Goal: Information Seeking & Learning: Check status

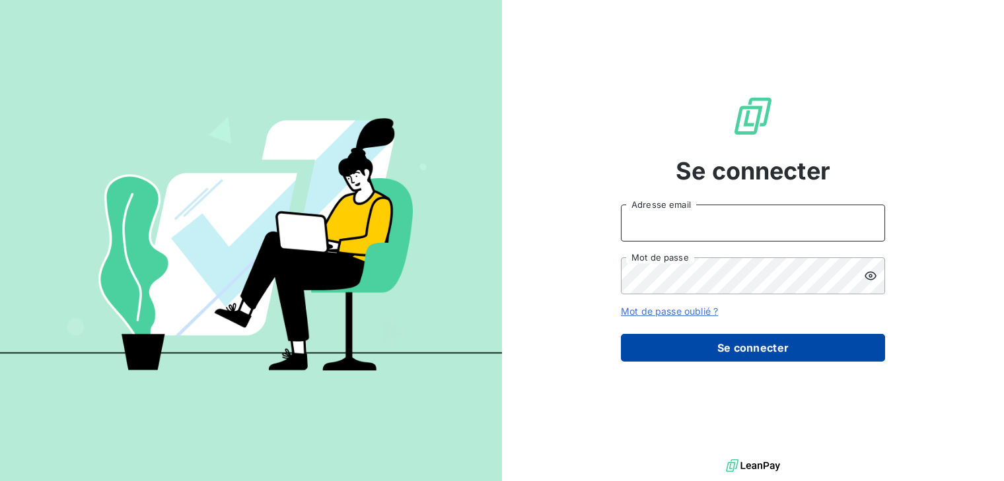
type input "fgrassin@thibaut.fr"
click at [770, 353] on button "Se connecter" at bounding box center [753, 348] width 264 height 28
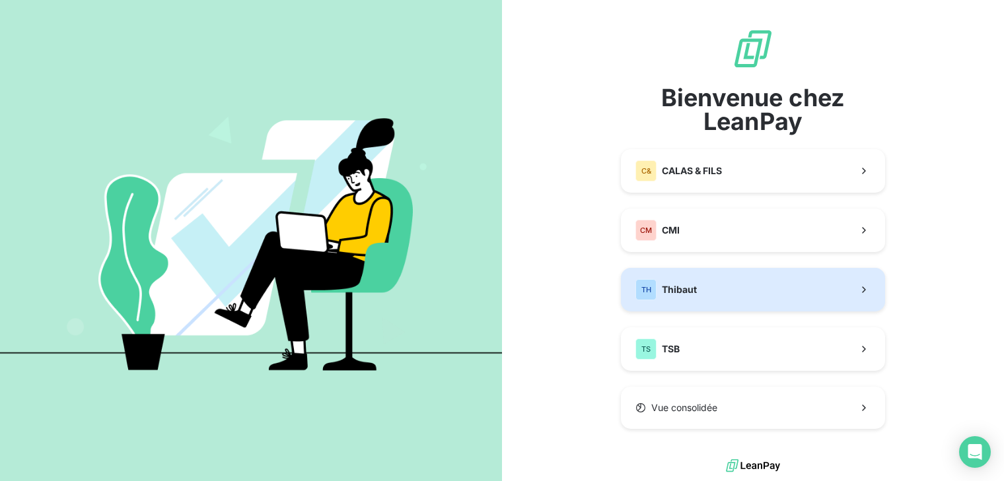
click at [717, 296] on button "TH Thibaut" at bounding box center [753, 290] width 264 height 44
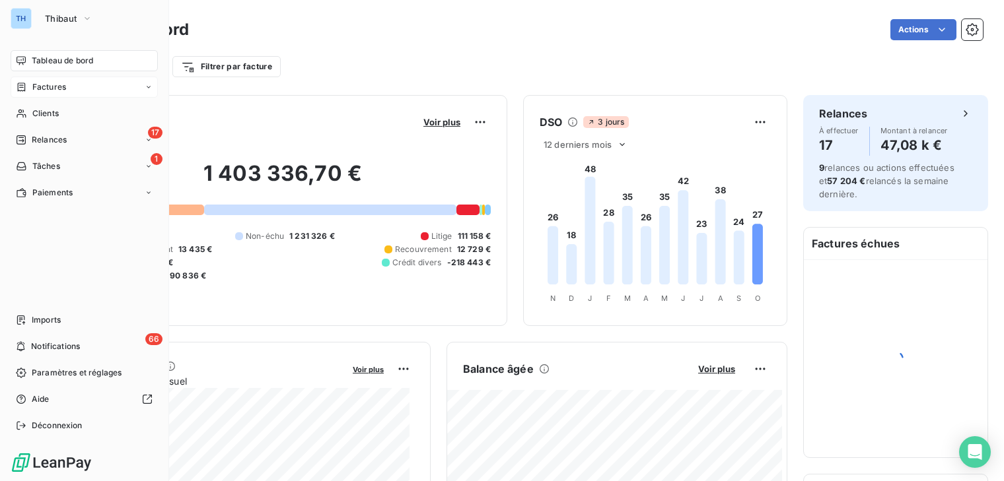
click at [42, 85] on span "Factures" at bounding box center [49, 87] width 34 height 12
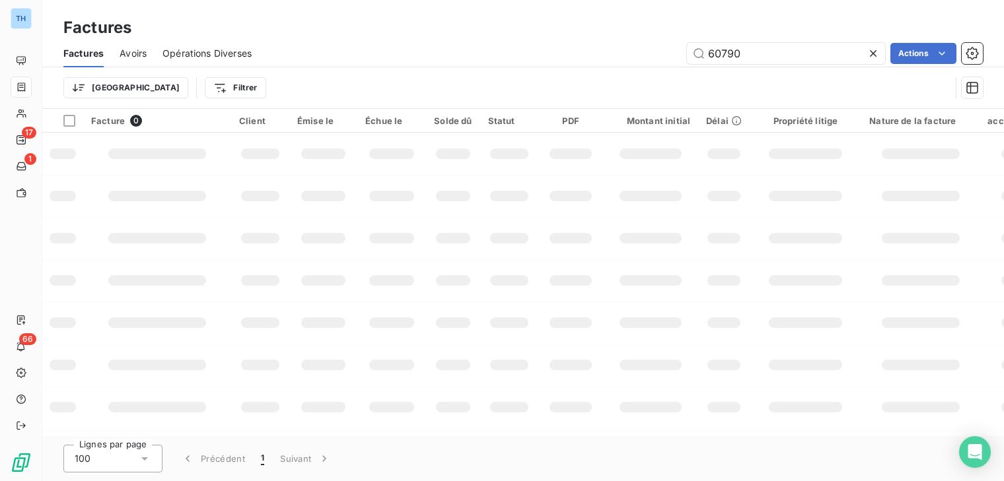
drag, startPoint x: 761, startPoint y: 56, endPoint x: 596, endPoint y: 28, distance: 167.5
click at [603, 34] on div "Factures Factures Avoirs Opérations Diverses 60790 Actions Trier Filtrer" at bounding box center [522, 54] width 961 height 109
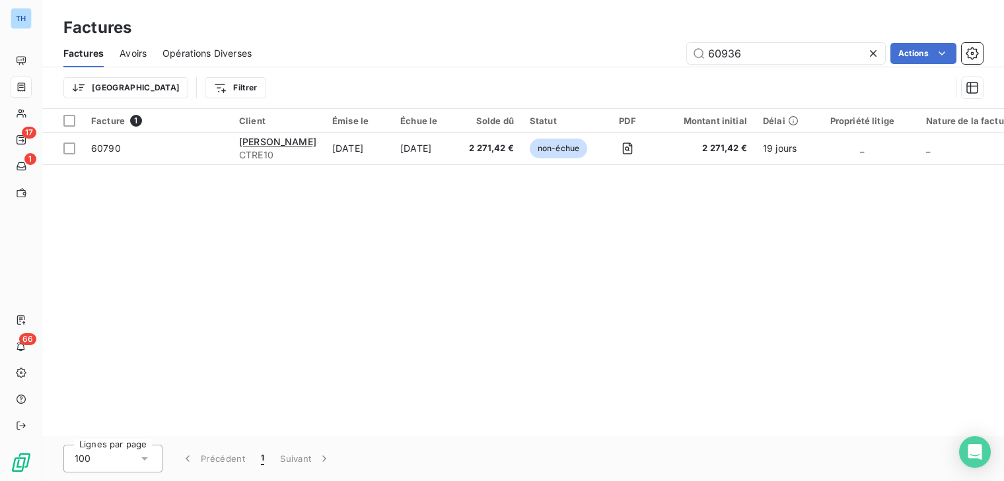
type input "60936"
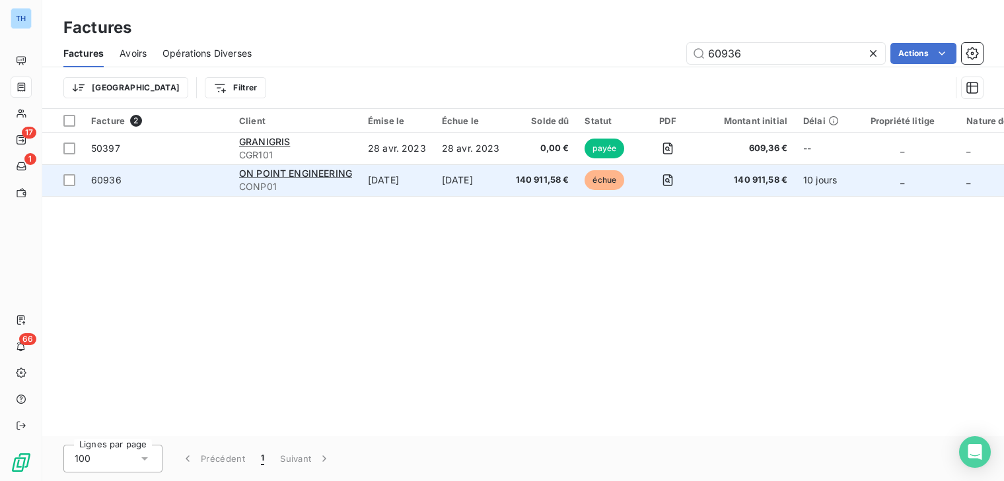
click at [434, 186] on td "26 sept. 2025" at bounding box center [397, 180] width 74 height 32
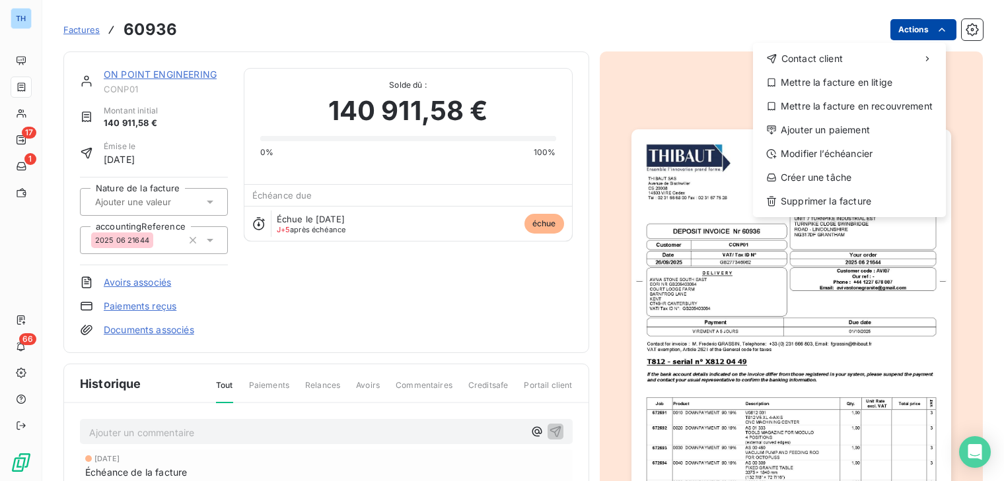
click at [917, 24] on html "TH 17 1 66 Factures 60936 Actions Contact client Mettre la facture en litige Me…" at bounding box center [502, 240] width 1004 height 481
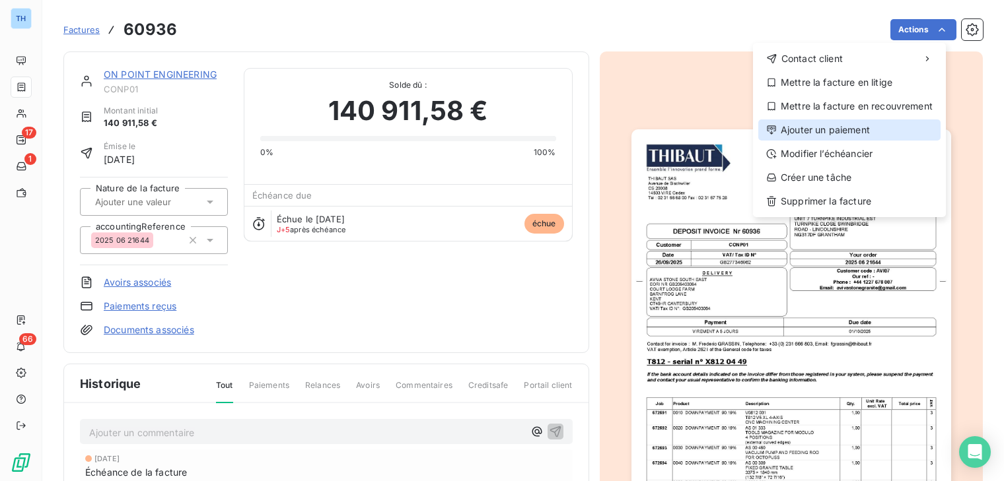
click at [849, 133] on div "Ajouter un paiement" at bounding box center [849, 130] width 182 height 21
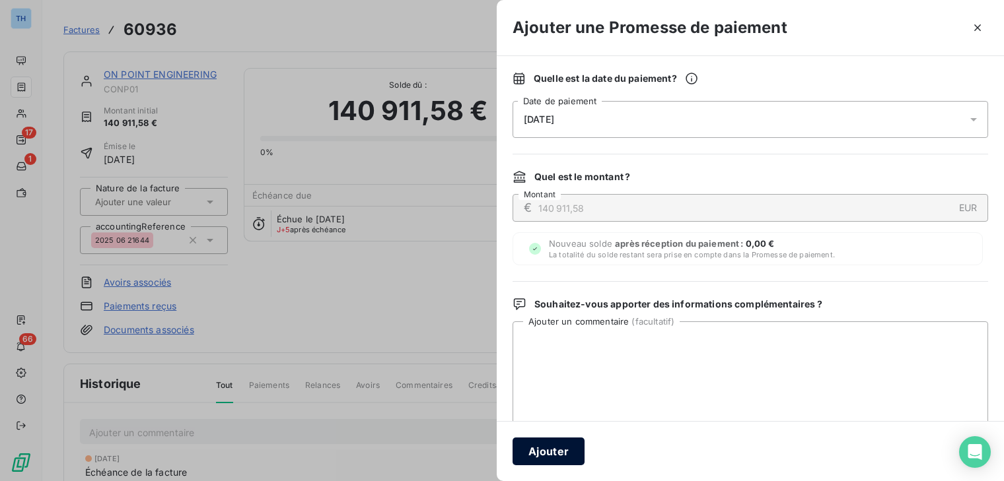
click at [541, 451] on button "Ajouter" at bounding box center [548, 452] width 72 height 28
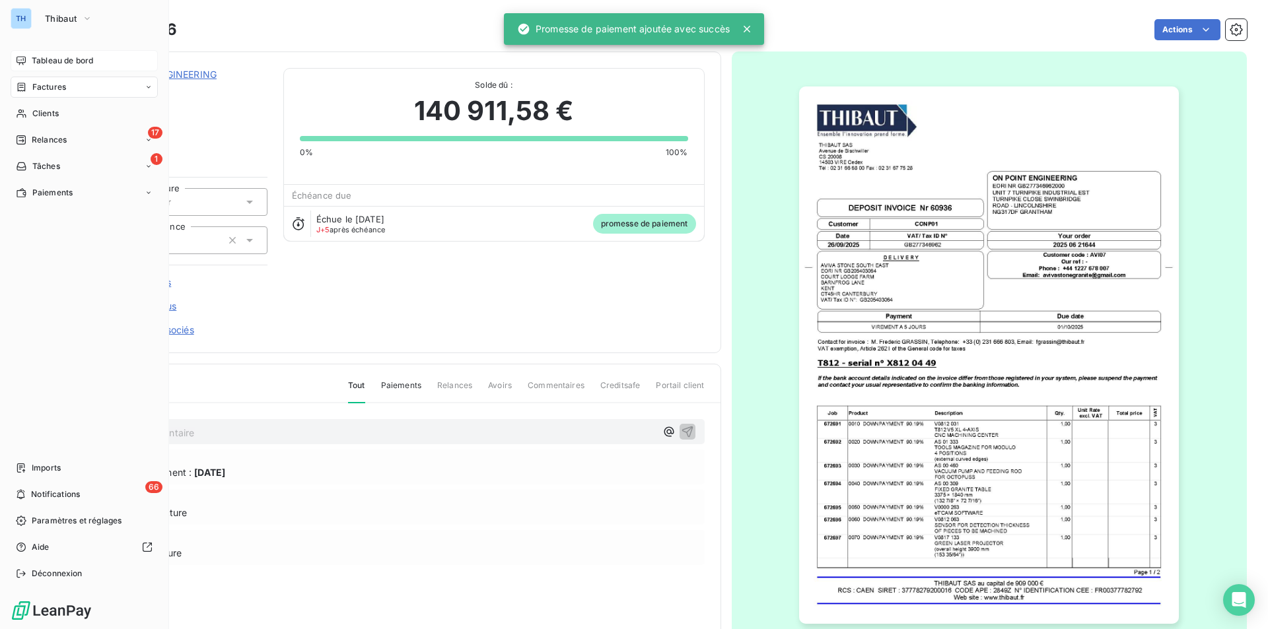
click at [53, 60] on span "Tableau de bord" at bounding box center [62, 61] width 61 height 12
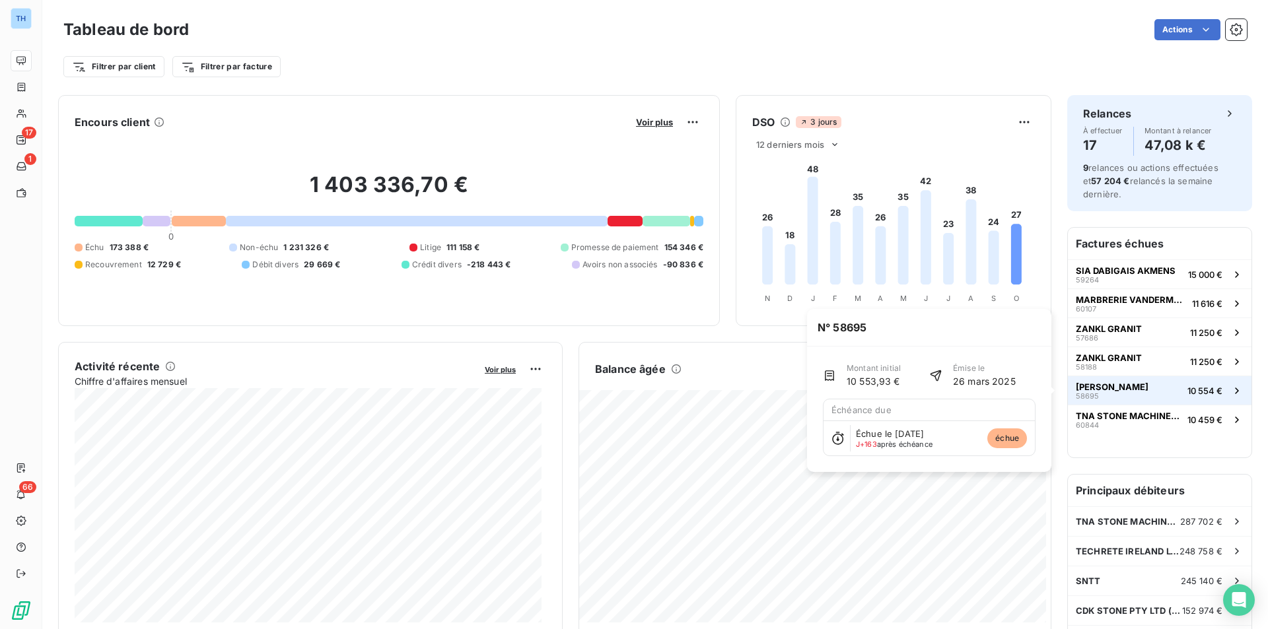
click at [1134, 377] on button "EUGENE LAMBERT SAS 58695 10 554 €" at bounding box center [1160, 390] width 184 height 29
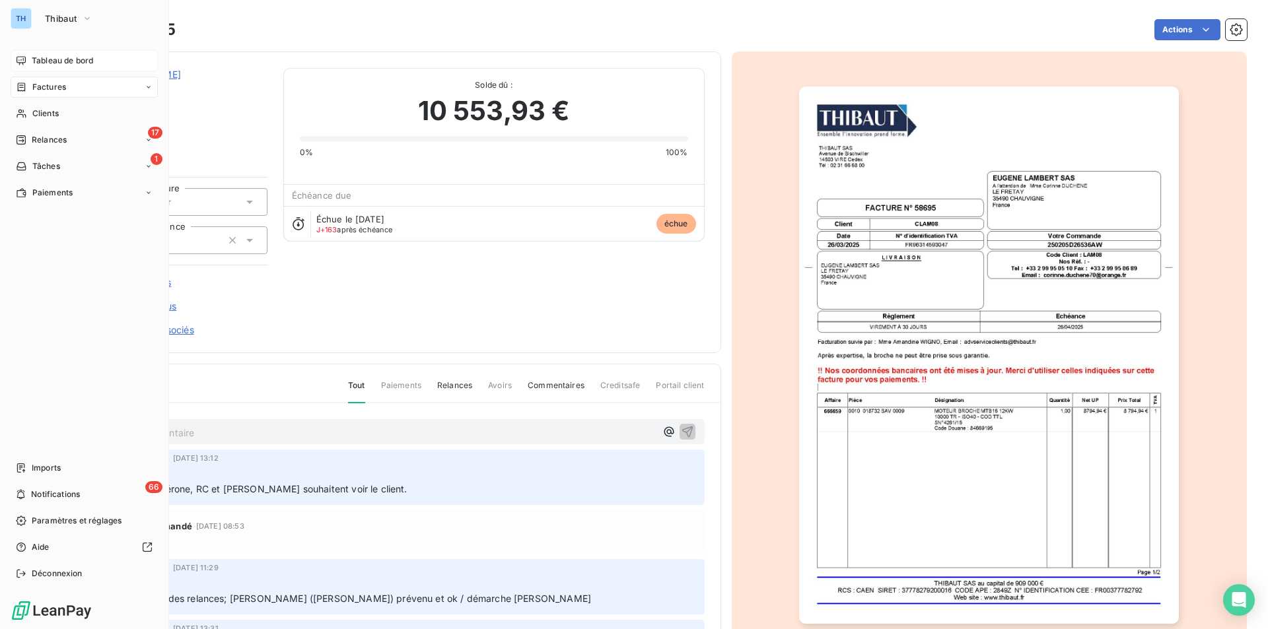
click at [56, 56] on span "Tableau de bord" at bounding box center [62, 61] width 61 height 12
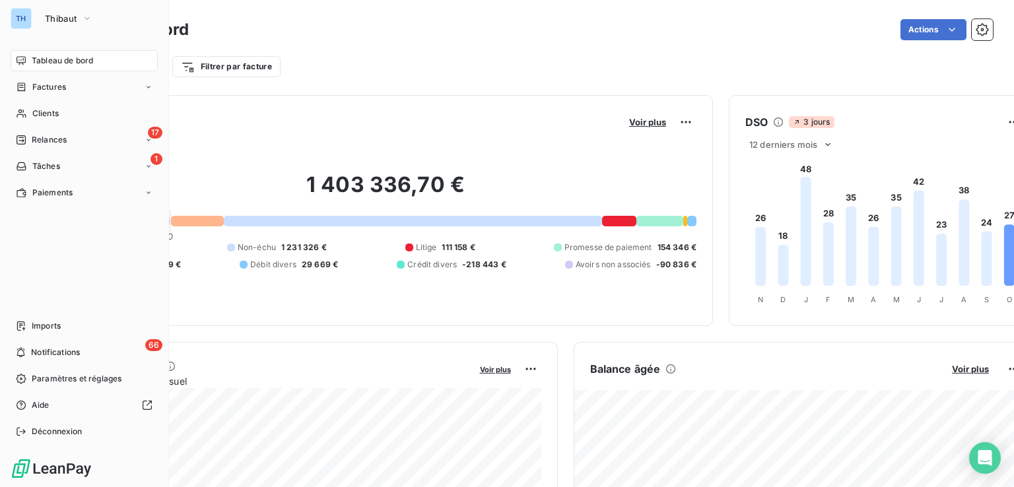
click at [42, 67] on div "Tableau de bord" at bounding box center [84, 60] width 147 height 21
click at [53, 64] on span "Tableau de bord" at bounding box center [62, 61] width 61 height 12
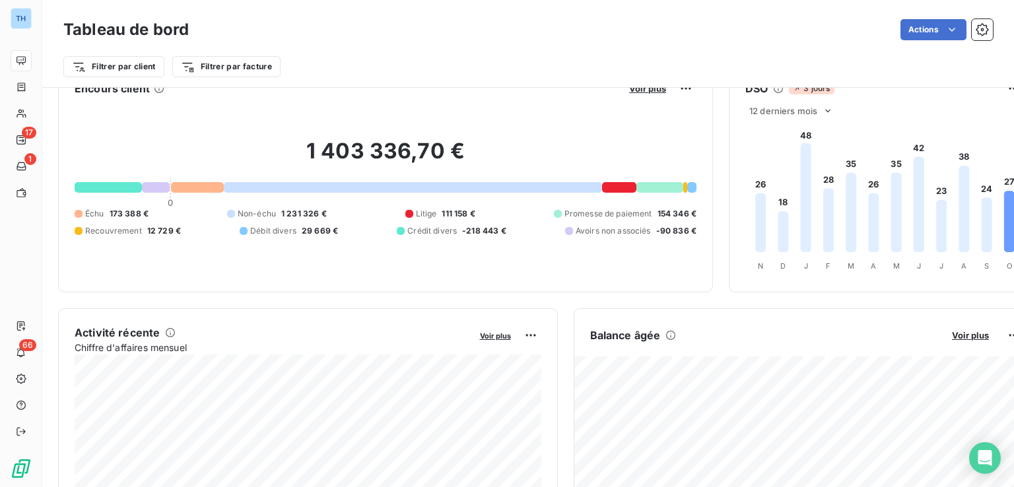
scroll to position [66, 0]
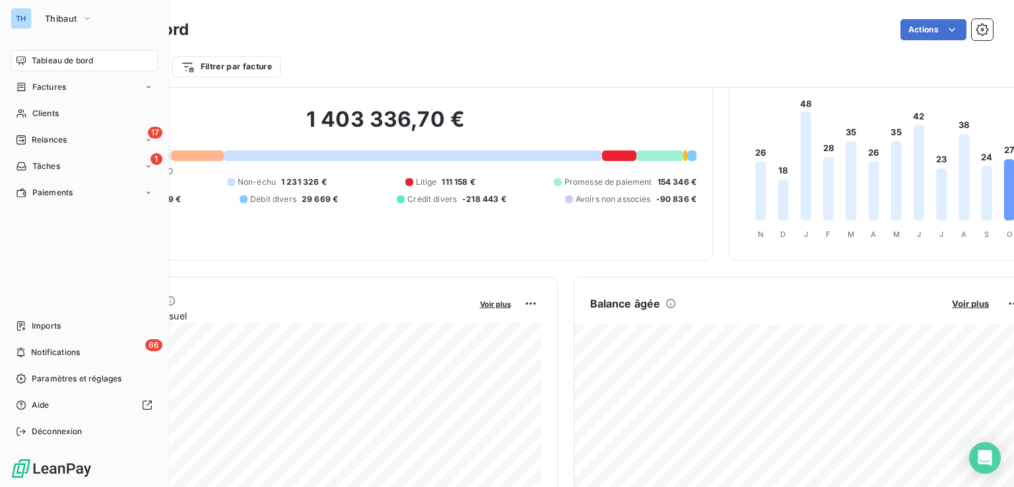
click at [82, 60] on span "Tableau de bord" at bounding box center [62, 61] width 61 height 12
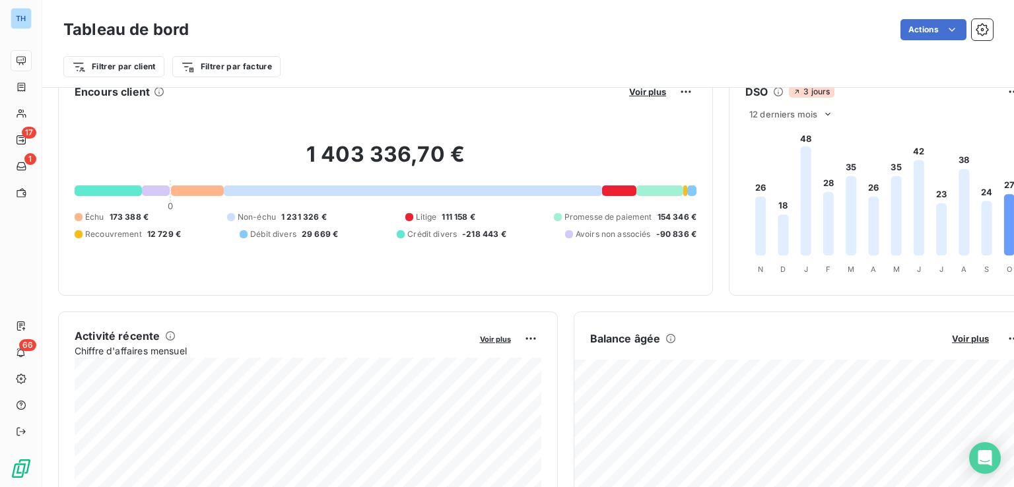
scroll to position [0, 0]
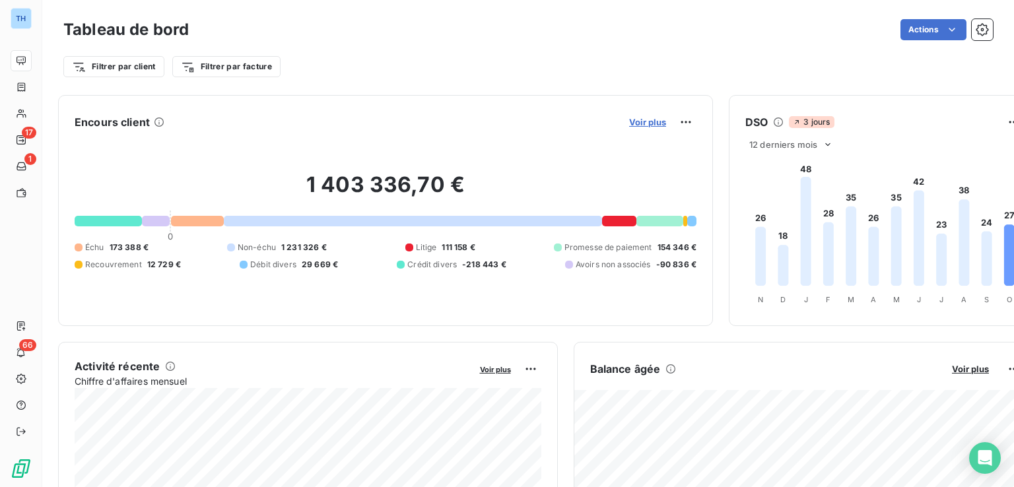
click at [641, 120] on span "Voir plus" at bounding box center [647, 122] width 37 height 11
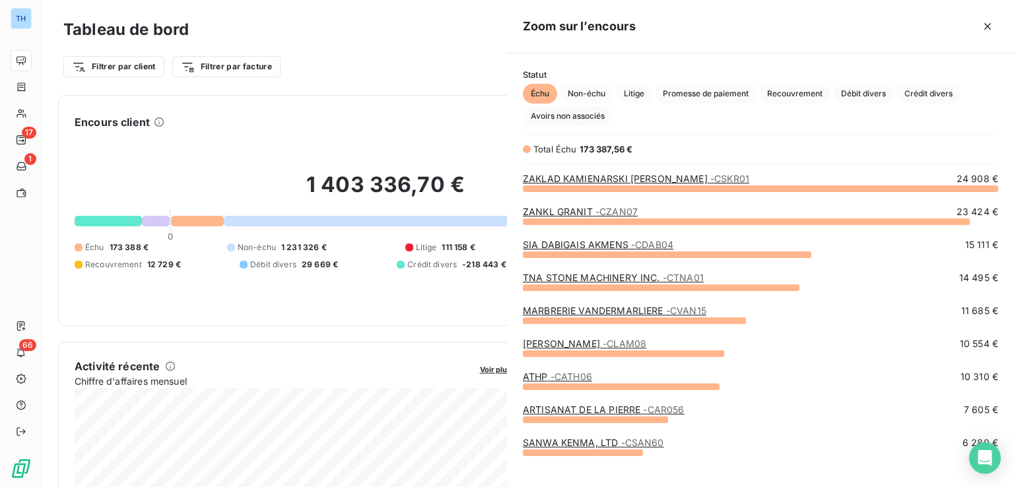
scroll to position [289, 497]
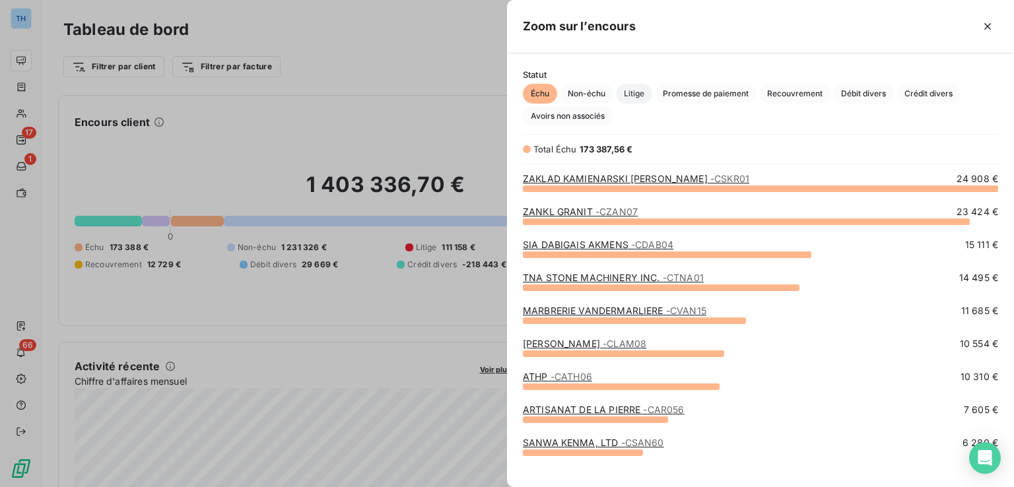
click at [632, 96] on span "Litige" at bounding box center [634, 94] width 36 height 20
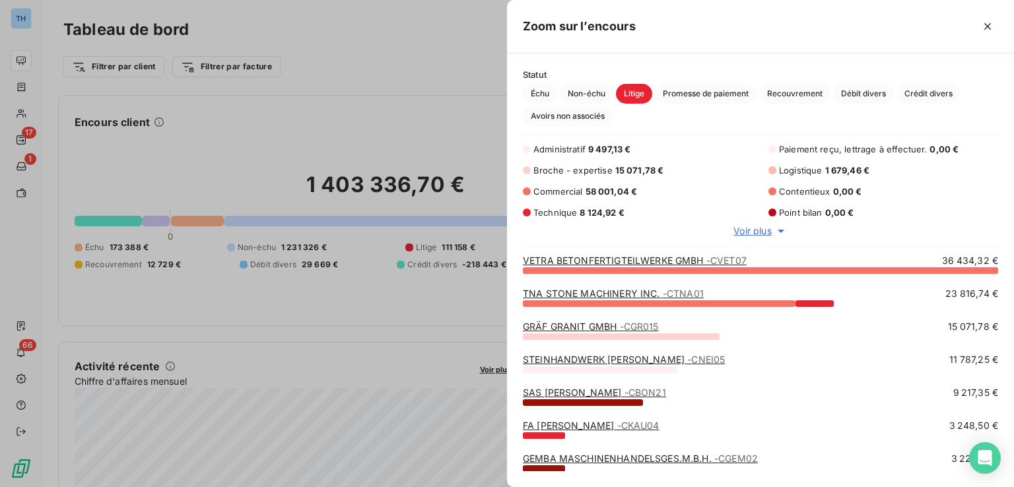
scroll to position [207, 497]
click at [751, 233] on span "Voir plus" at bounding box center [753, 231] width 38 height 13
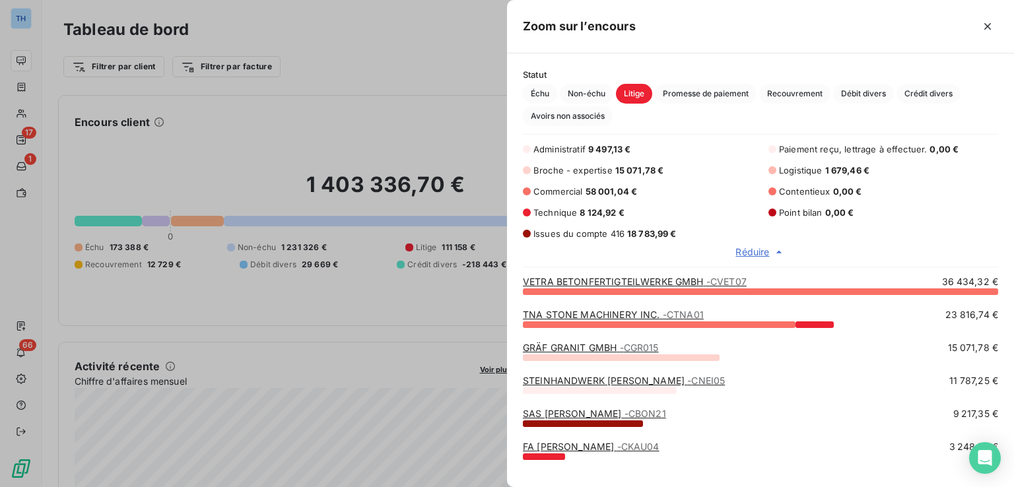
click at [18, 14] on div at bounding box center [507, 243] width 1014 height 487
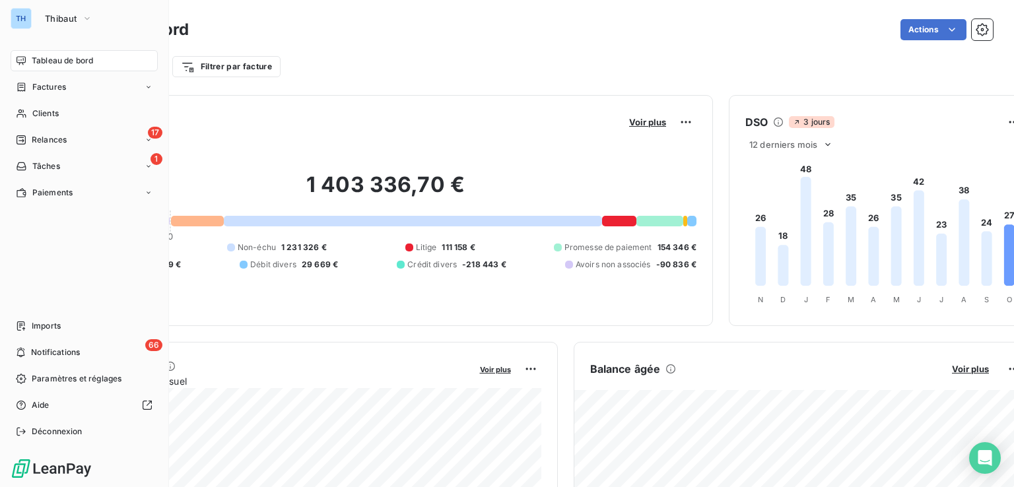
click at [20, 19] on div "TH" at bounding box center [21, 18] width 21 height 21
click at [57, 19] on span "Thibaut" at bounding box center [61, 18] width 32 height 11
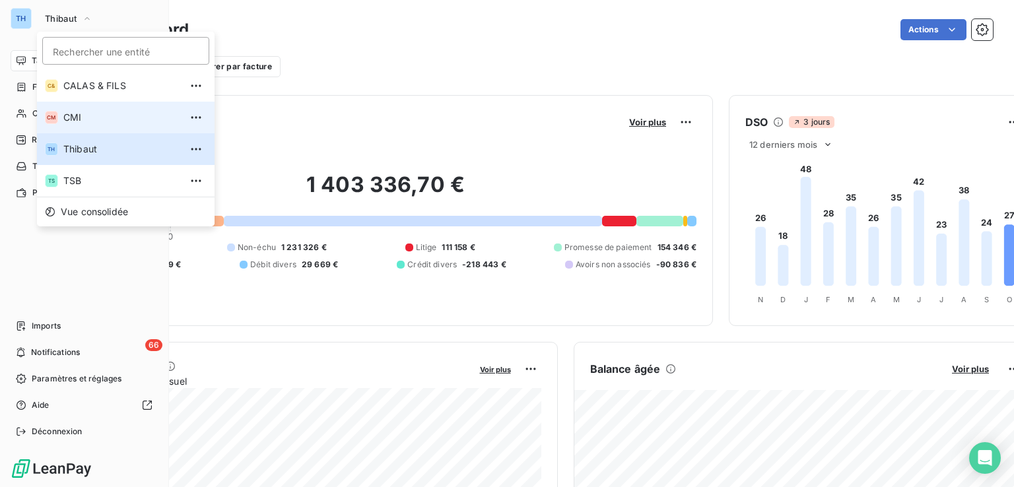
click at [74, 115] on span "CMI" at bounding box center [121, 117] width 117 height 13
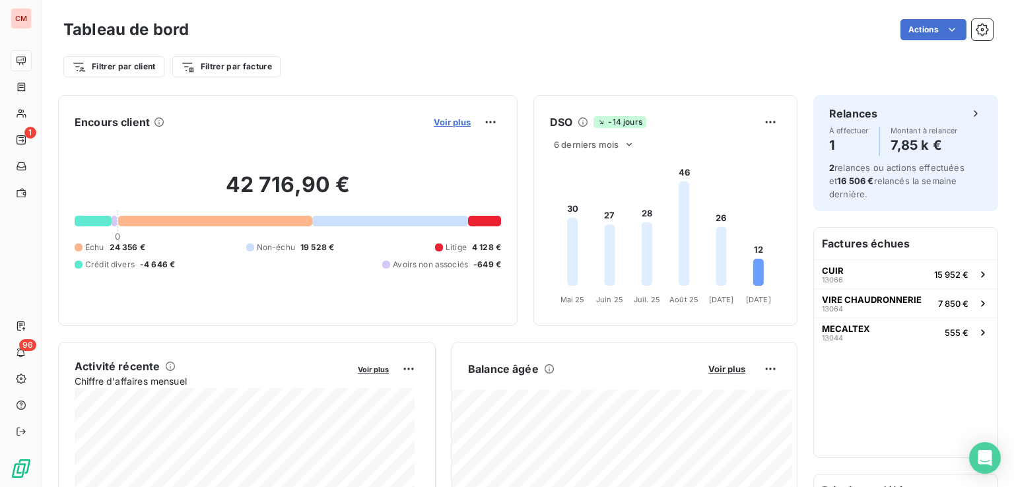
click at [448, 120] on span "Voir plus" at bounding box center [452, 122] width 37 height 11
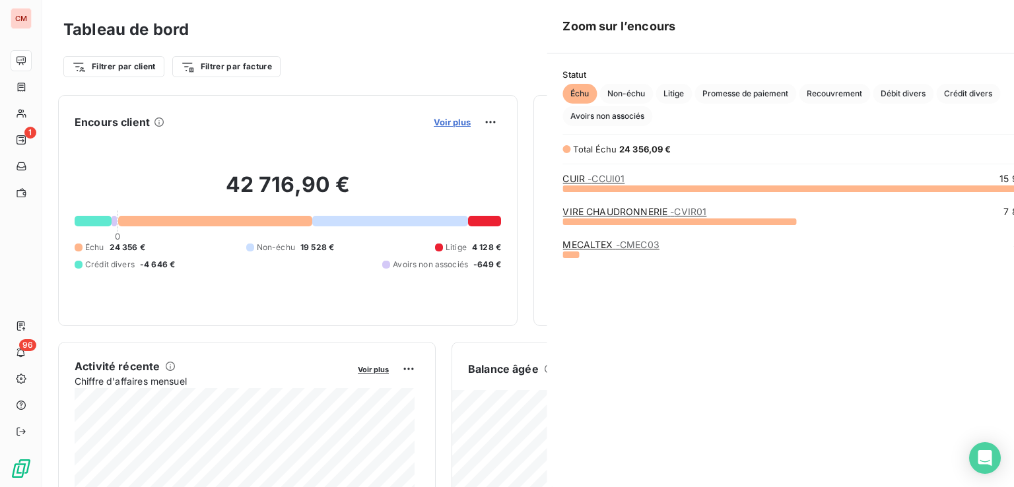
scroll to position [477, 497]
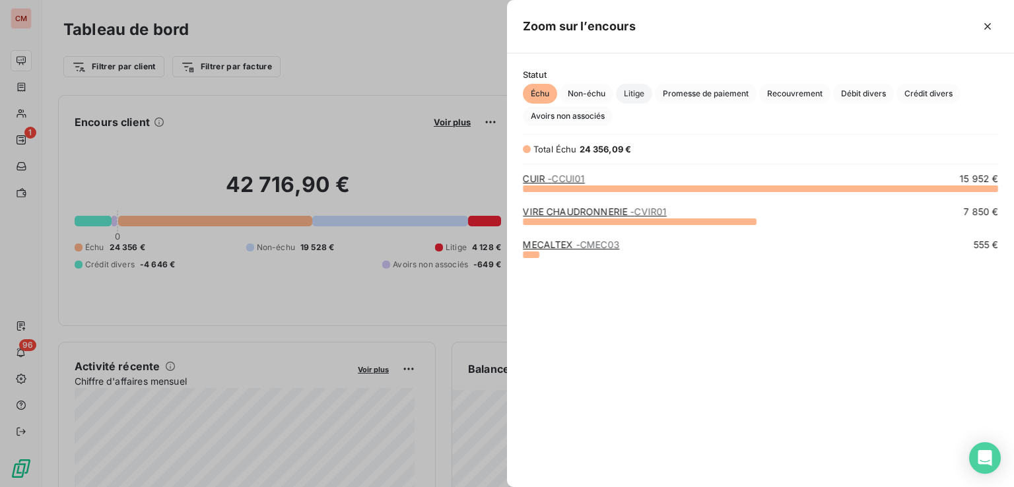
click at [646, 94] on span "Litige" at bounding box center [634, 94] width 36 height 20
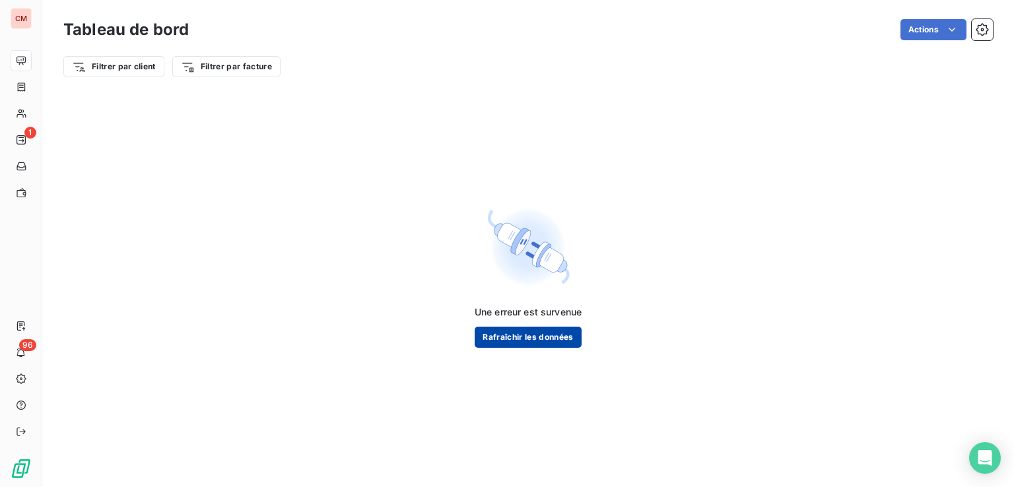
click at [532, 333] on button "Rafraîchir les données" at bounding box center [528, 337] width 107 height 21
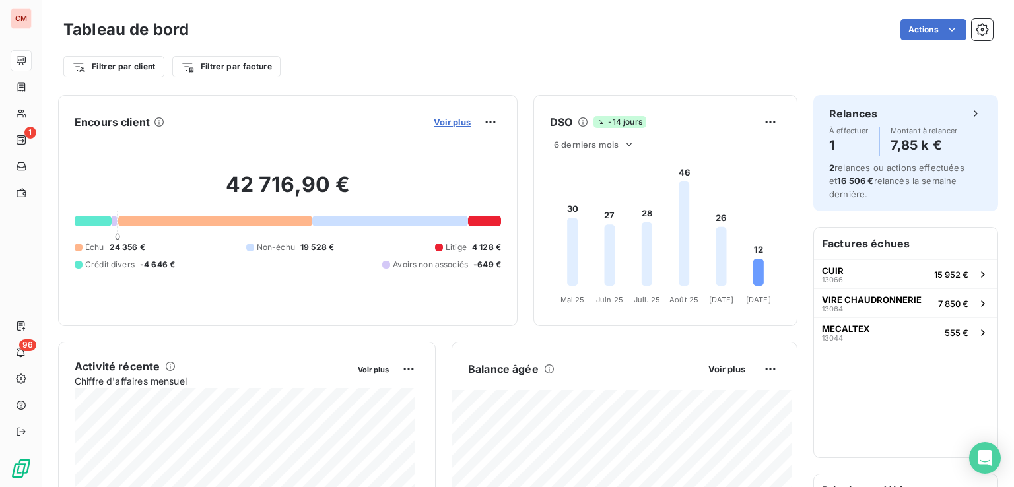
click at [441, 120] on span "Voir plus" at bounding box center [452, 122] width 37 height 11
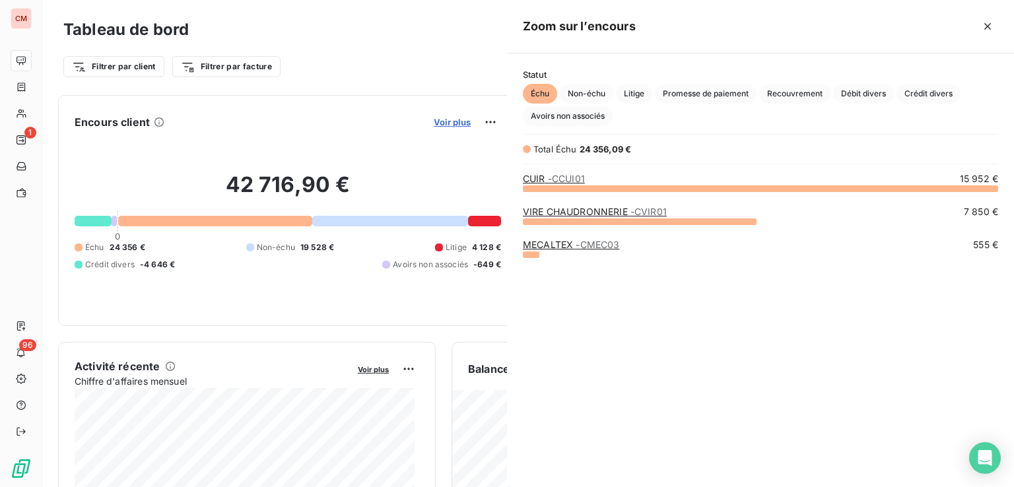
scroll to position [289, 497]
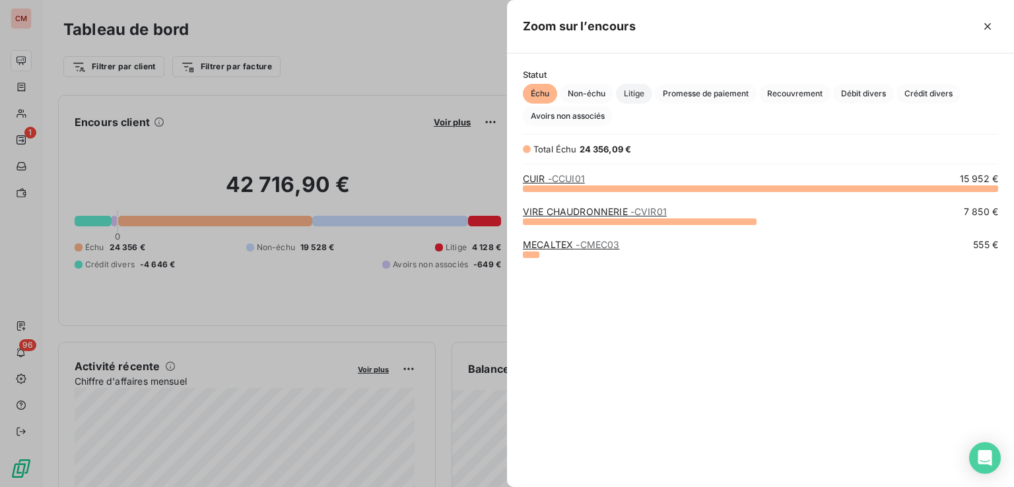
click at [631, 93] on span "Litige" at bounding box center [634, 94] width 36 height 20
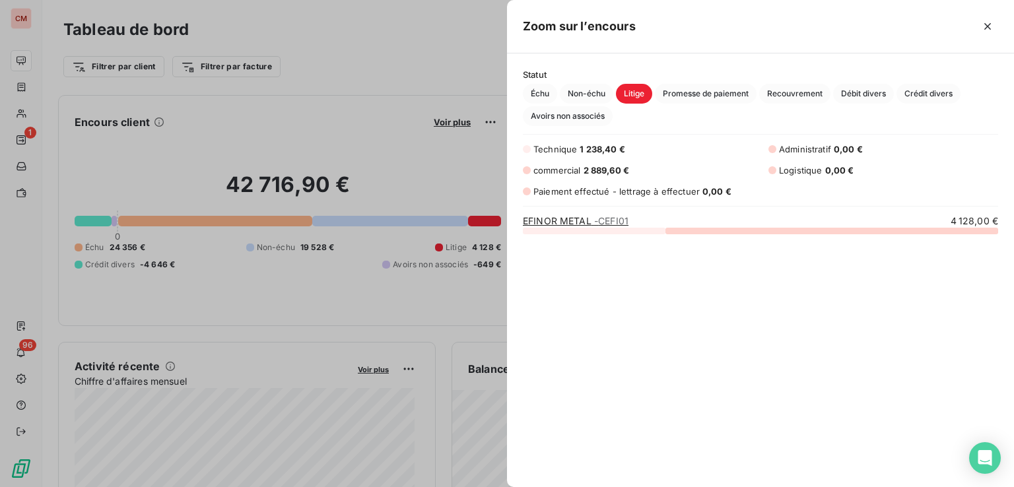
scroll to position [246, 497]
click at [25, 17] on div at bounding box center [507, 243] width 1014 height 487
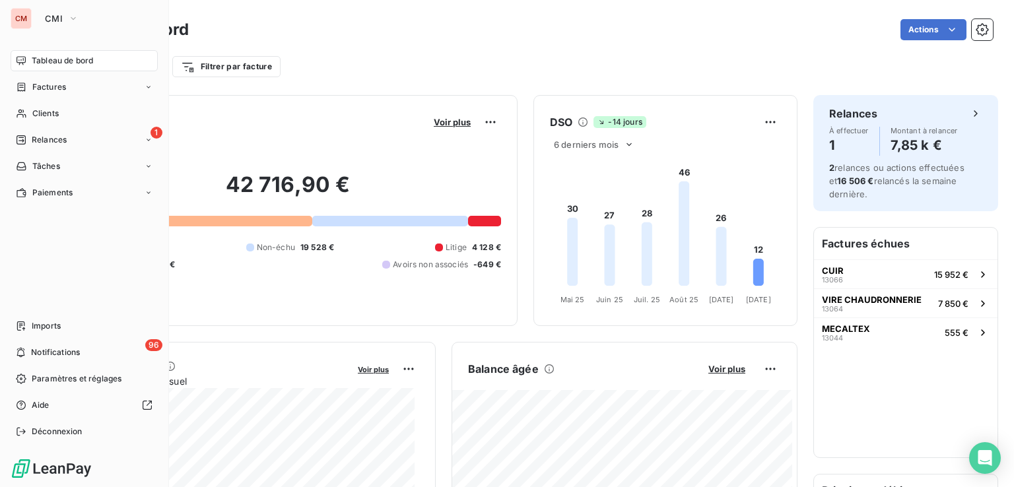
click at [25, 17] on div "CM" at bounding box center [21, 18] width 21 height 21
click at [52, 19] on span "CMI" at bounding box center [54, 18] width 18 height 11
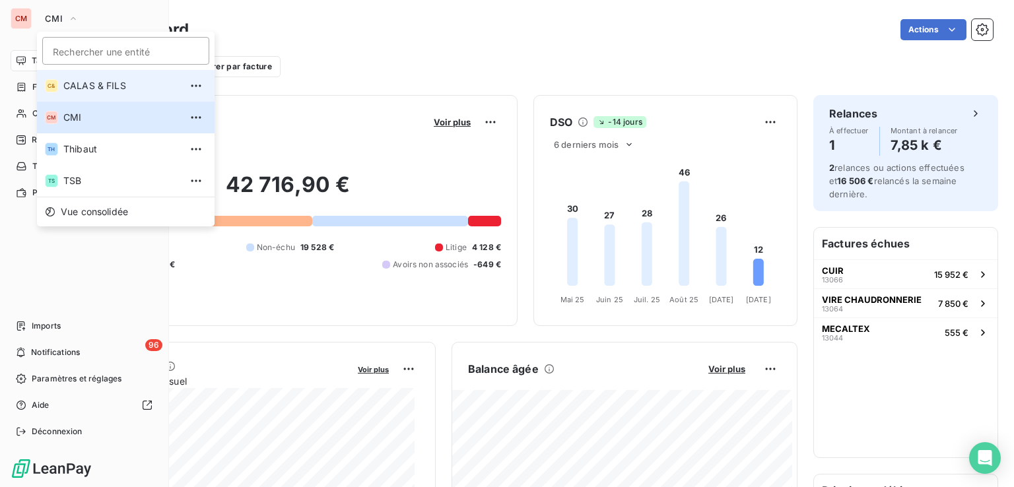
click at [81, 99] on li "C& CALAS & FILS" at bounding box center [126, 86] width 178 height 32
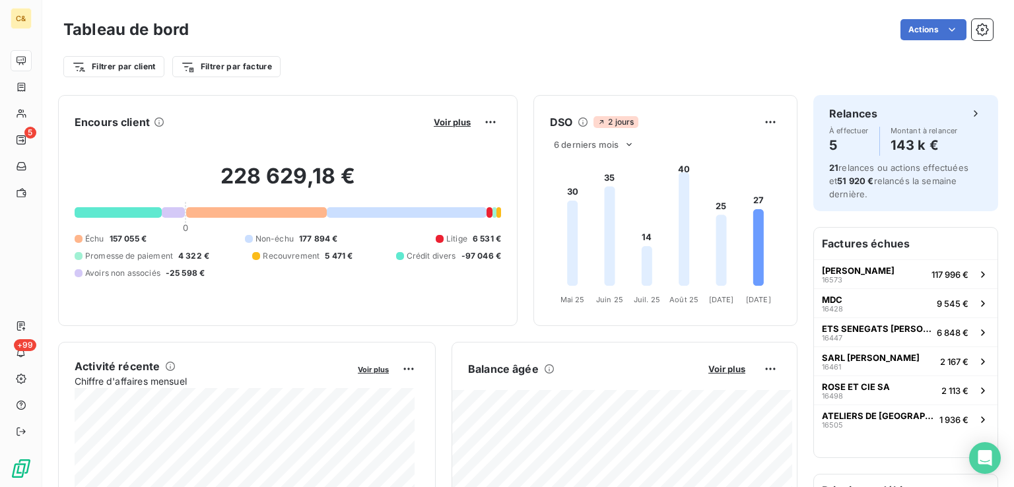
click at [256, 240] on span "Non-échu" at bounding box center [275, 239] width 38 height 12
click at [445, 123] on span "Voir plus" at bounding box center [452, 122] width 37 height 11
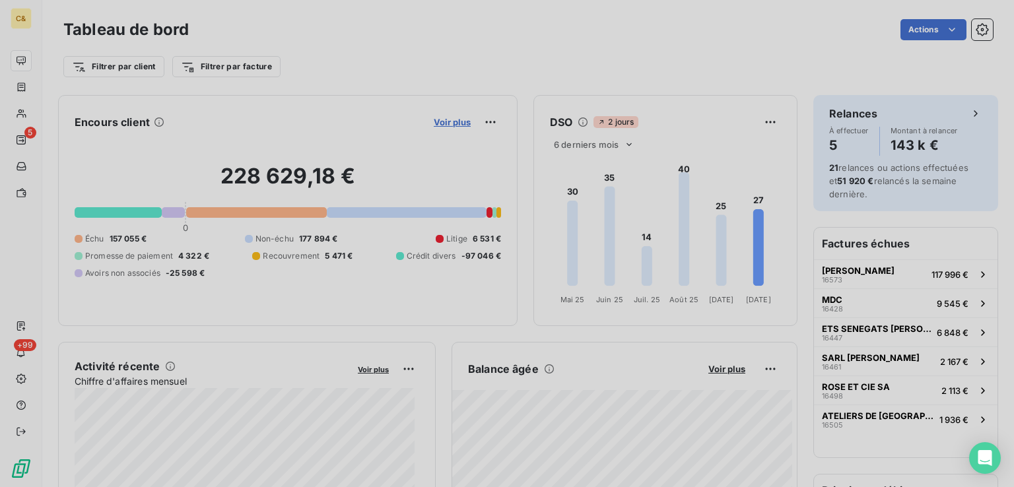
scroll to position [11, 11]
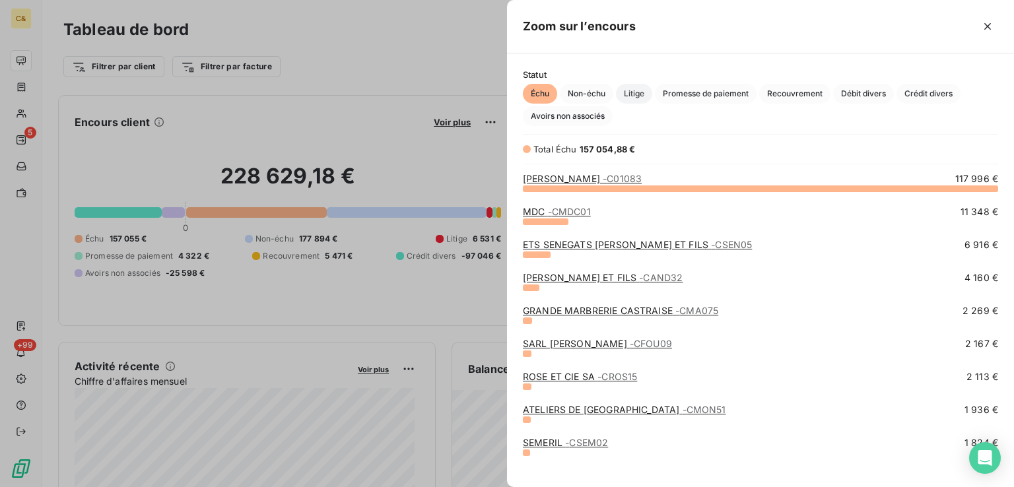
click at [630, 98] on span "Litige" at bounding box center [634, 94] width 36 height 20
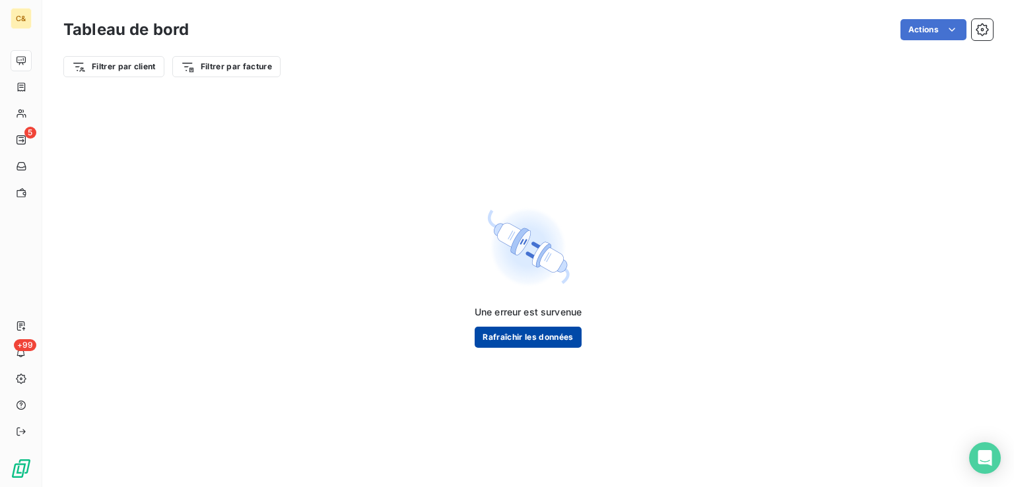
click at [528, 339] on button "Rafraîchir les données" at bounding box center [528, 337] width 107 height 21
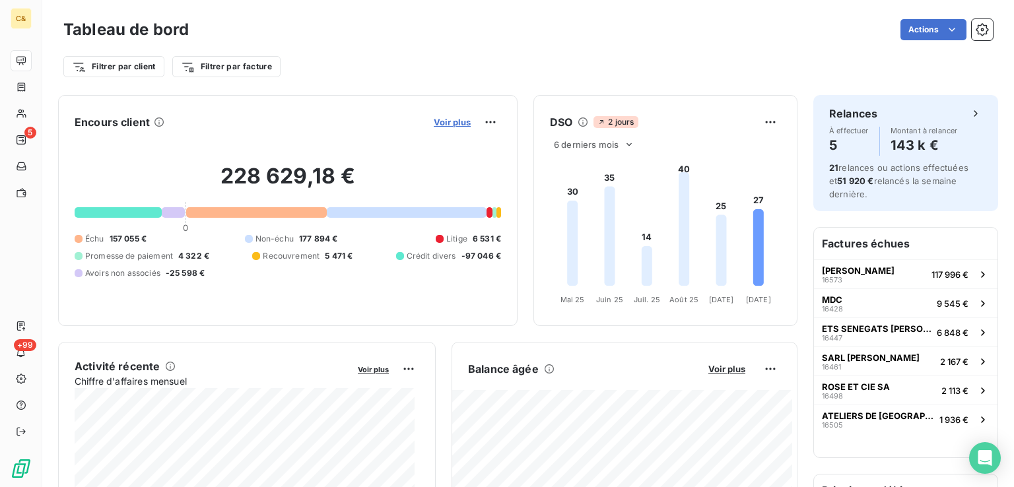
click at [436, 125] on span "Voir plus" at bounding box center [452, 122] width 37 height 11
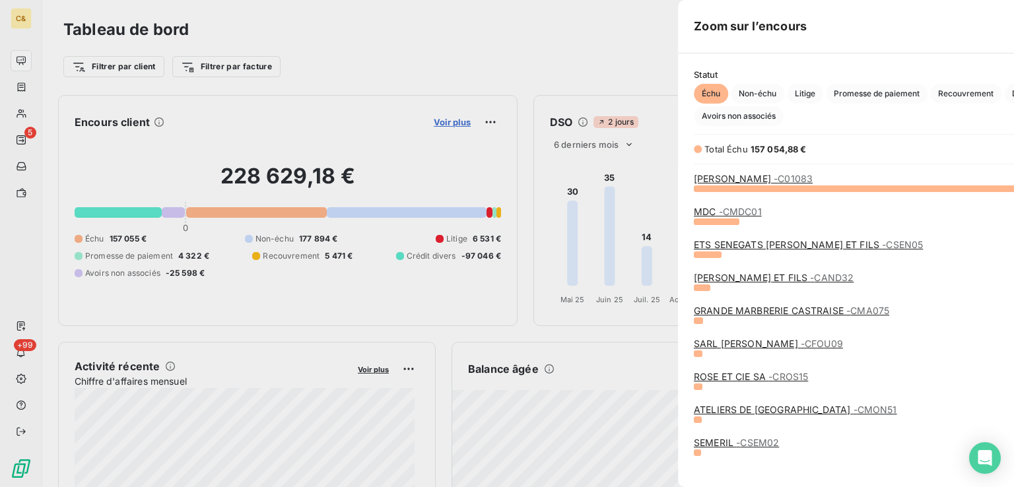
scroll to position [289, 497]
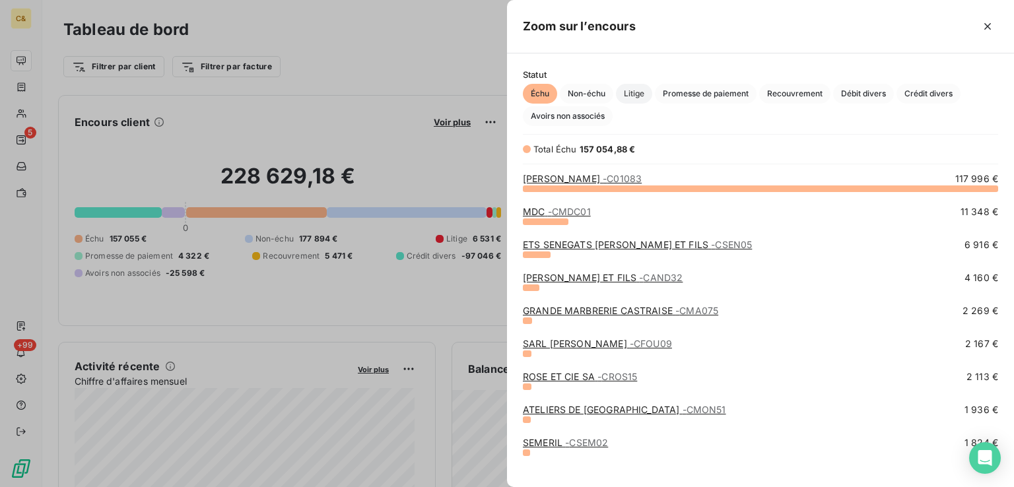
click at [637, 93] on span "Litige" at bounding box center [634, 94] width 36 height 20
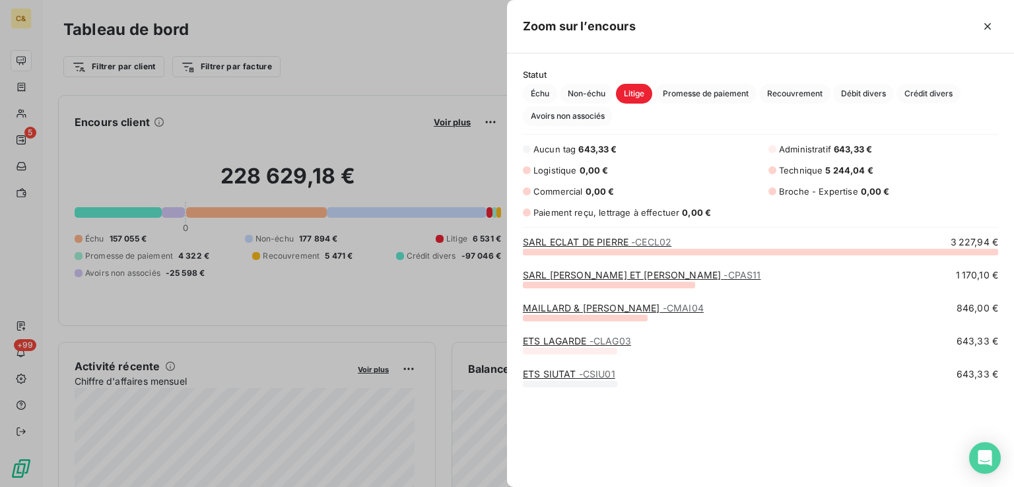
scroll to position [11, 11]
click at [554, 375] on link "ETS SIUTAT - CSIU01" at bounding box center [569, 373] width 92 height 11
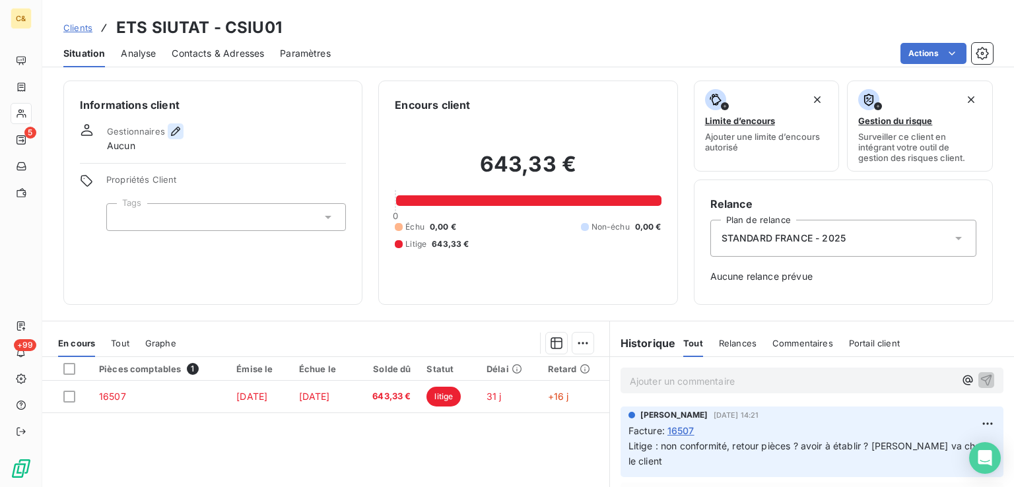
click at [176, 131] on icon "button" at bounding box center [175, 131] width 9 height 9
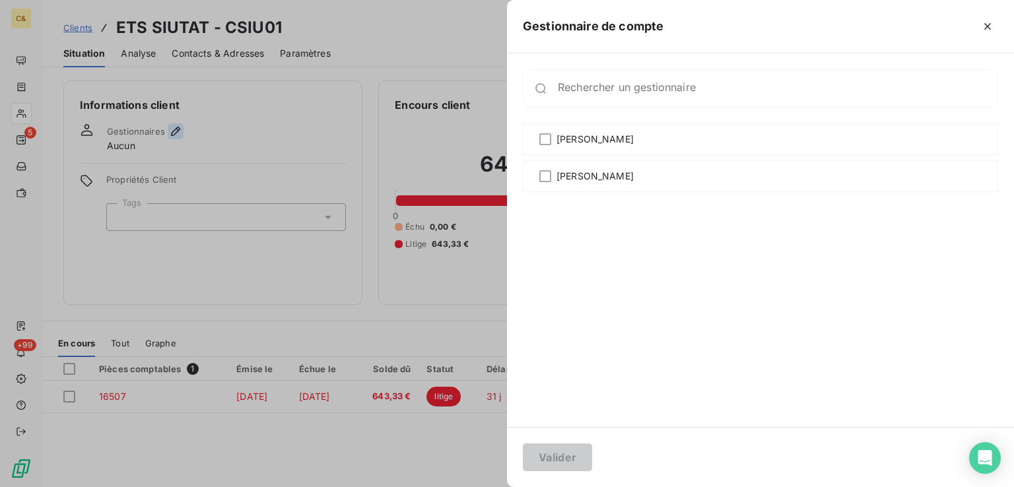
click at [176, 131] on div at bounding box center [507, 243] width 1014 height 487
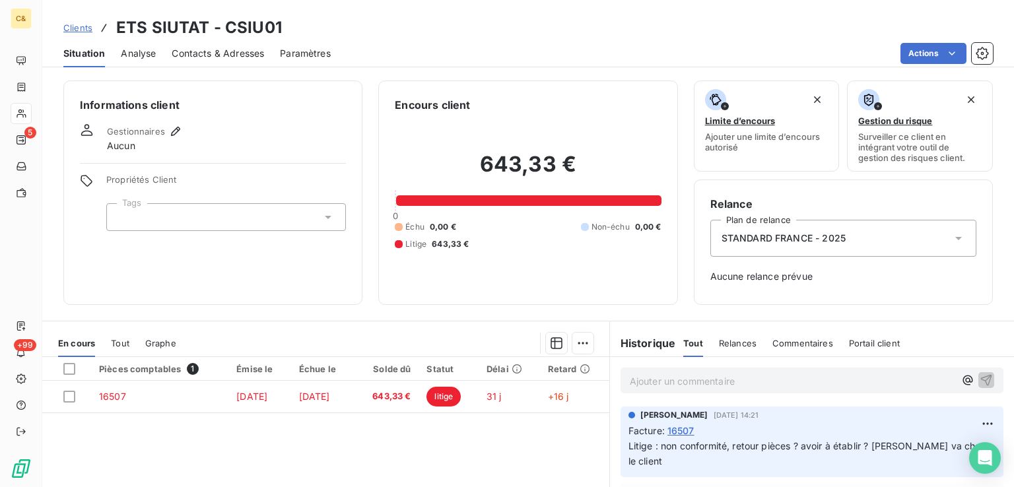
click at [333, 217] on div at bounding box center [226, 217] width 240 height 28
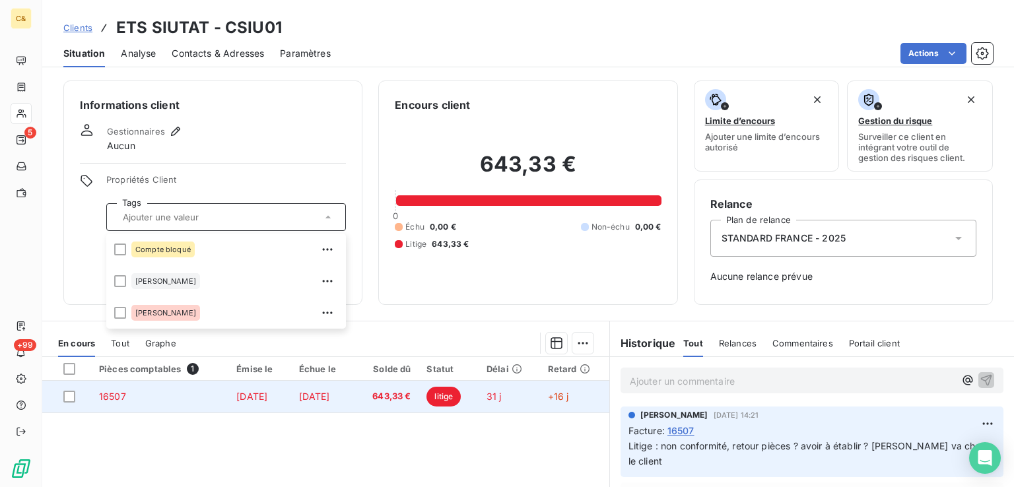
click at [355, 388] on td "20 sept. 2025" at bounding box center [322, 397] width 63 height 32
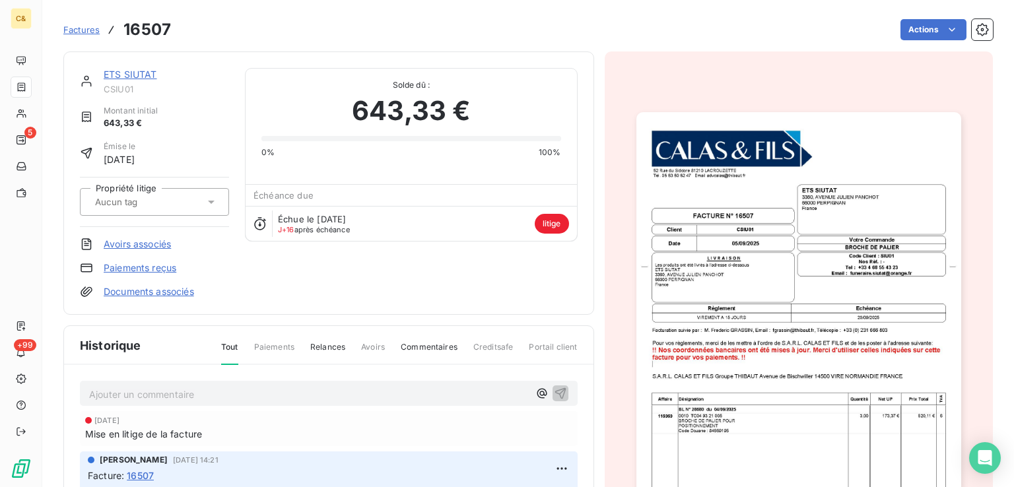
click at [212, 203] on icon at bounding box center [211, 201] width 13 height 13
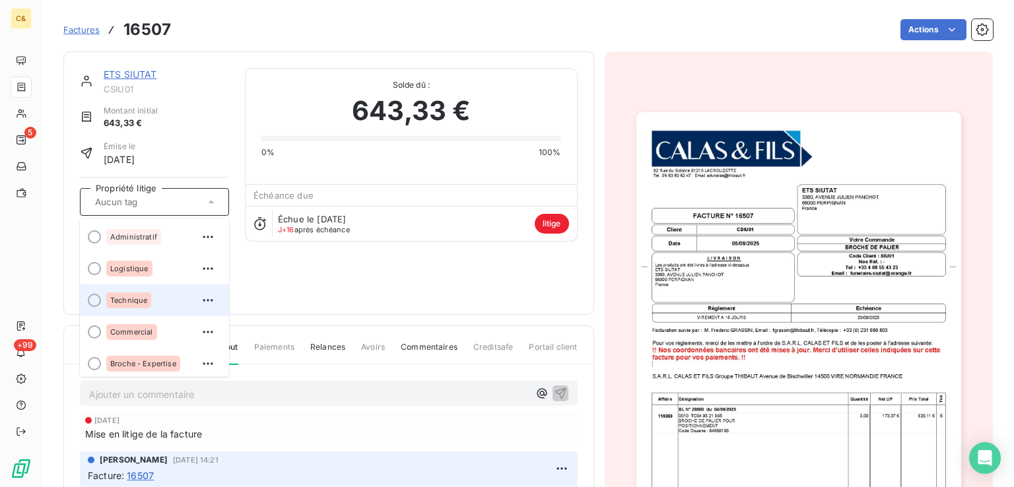
click at [145, 296] on span "Technique" at bounding box center [128, 300] width 37 height 8
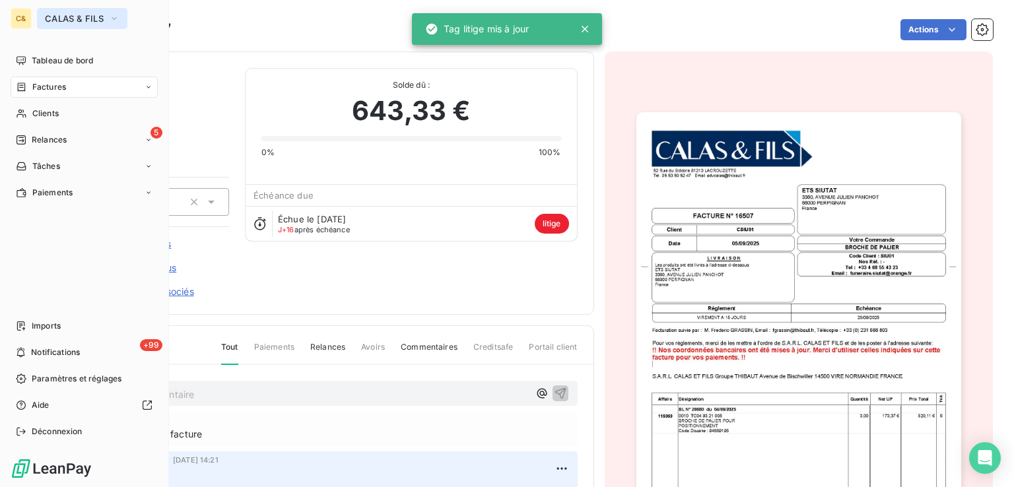
click at [59, 15] on span "CALAS & FILS" at bounding box center [74, 18] width 59 height 11
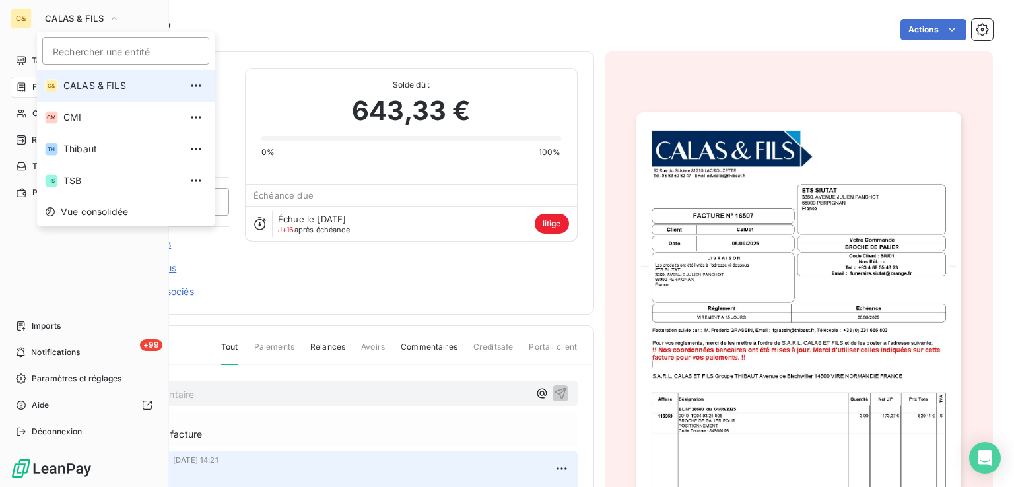
click at [75, 94] on li "C& CALAS & FILS" at bounding box center [126, 86] width 178 height 32
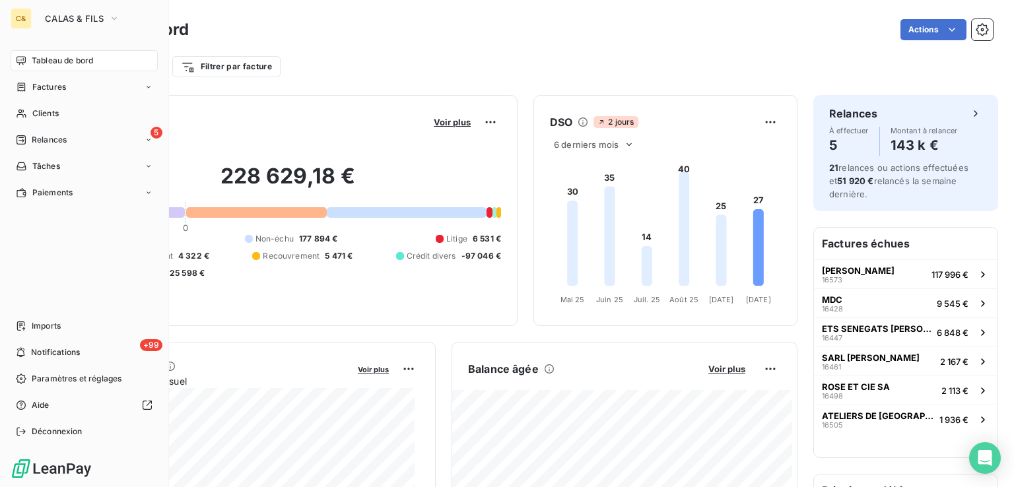
click at [441, 114] on div "Voir plus" at bounding box center [465, 122] width 71 height 21
click at [442, 122] on span "Voir plus" at bounding box center [452, 122] width 37 height 11
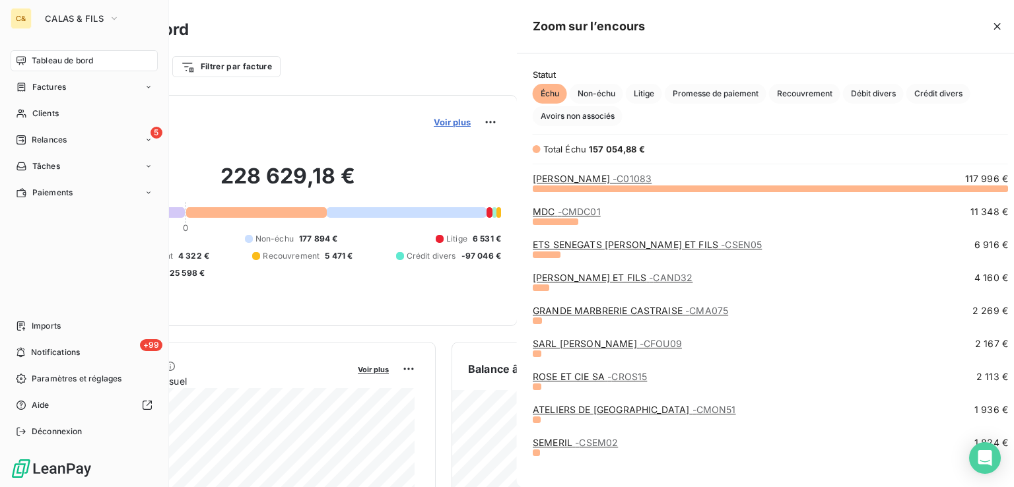
scroll to position [477, 497]
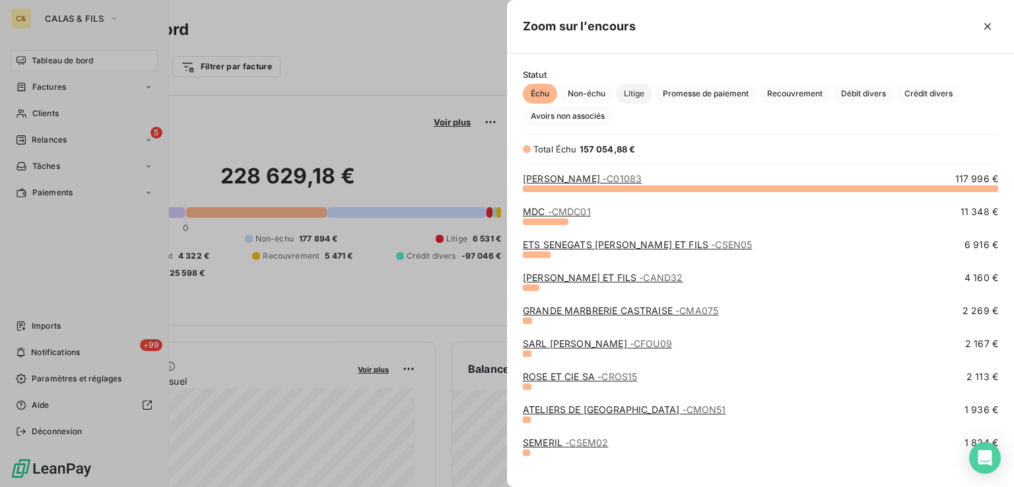
click at [635, 95] on span "Litige" at bounding box center [634, 94] width 36 height 20
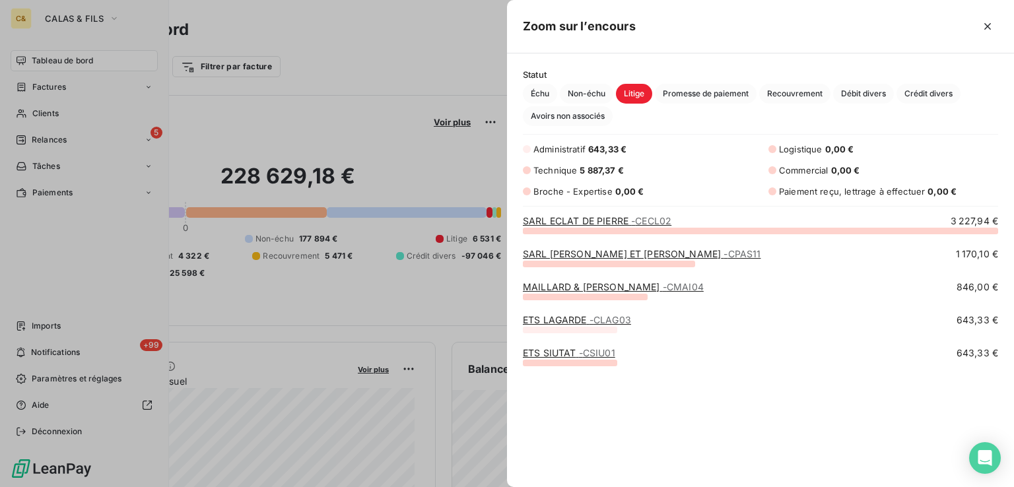
click at [69, 13] on div at bounding box center [507, 243] width 1014 height 487
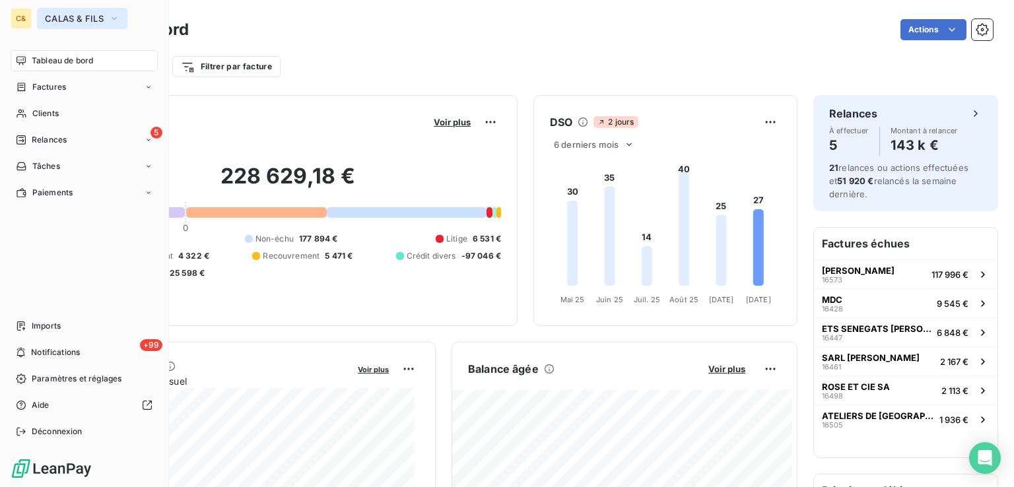
click at [82, 22] on span "CALAS & FILS" at bounding box center [74, 18] width 59 height 11
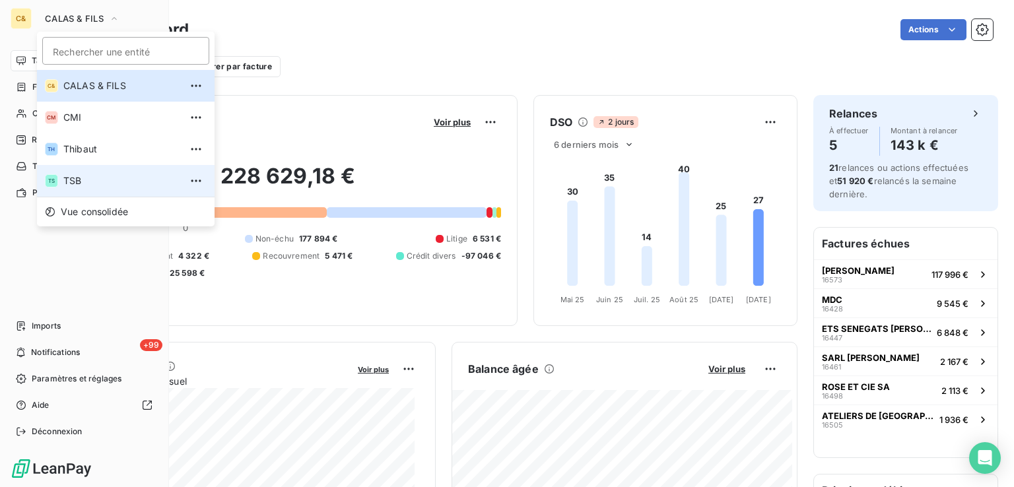
click at [54, 178] on div "TS" at bounding box center [51, 180] width 13 height 13
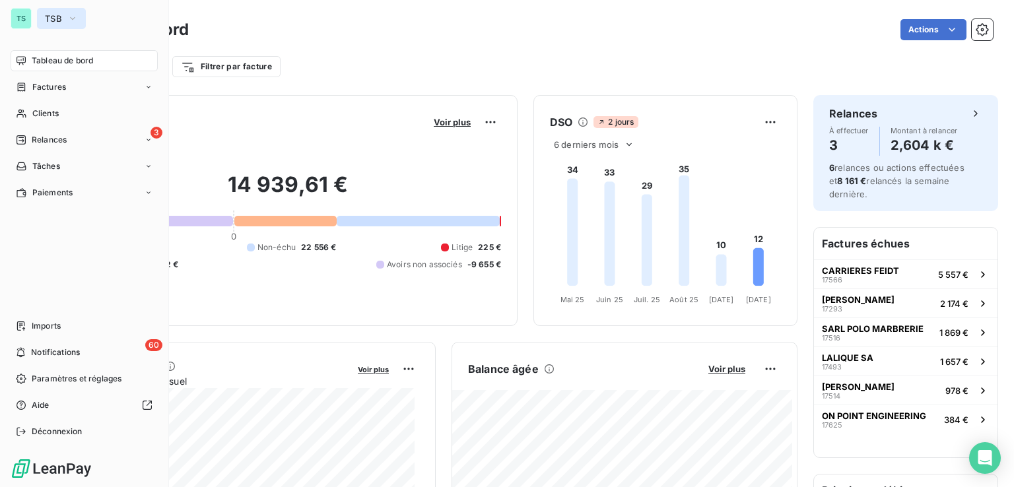
click at [50, 19] on span "TSB" at bounding box center [53, 18] width 17 height 11
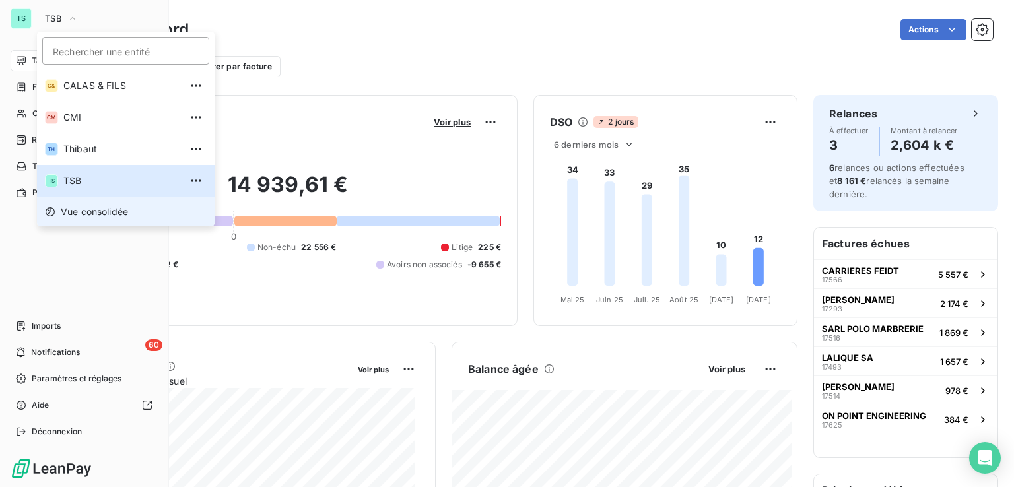
click at [82, 212] on span "Vue consolidée" at bounding box center [94, 211] width 67 height 13
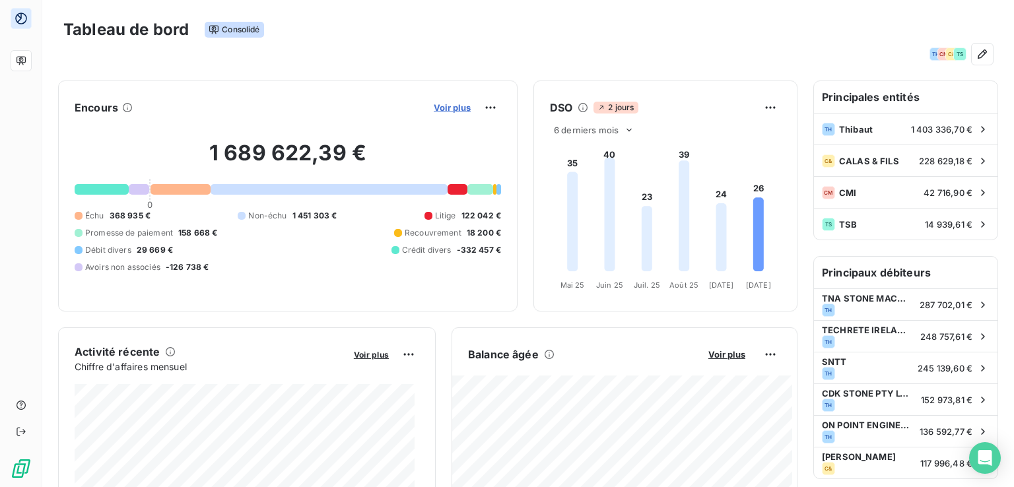
click at [448, 108] on span "Voir plus" at bounding box center [452, 107] width 37 height 11
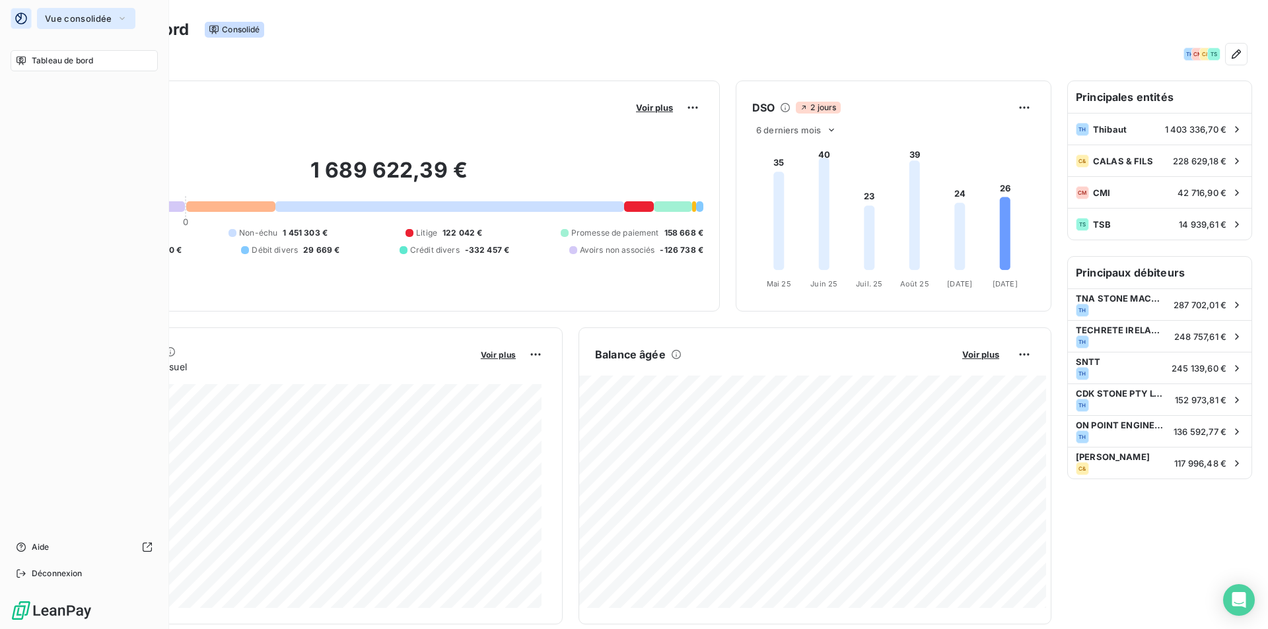
click at [86, 13] on span "Vue consolidée" at bounding box center [78, 18] width 67 height 11
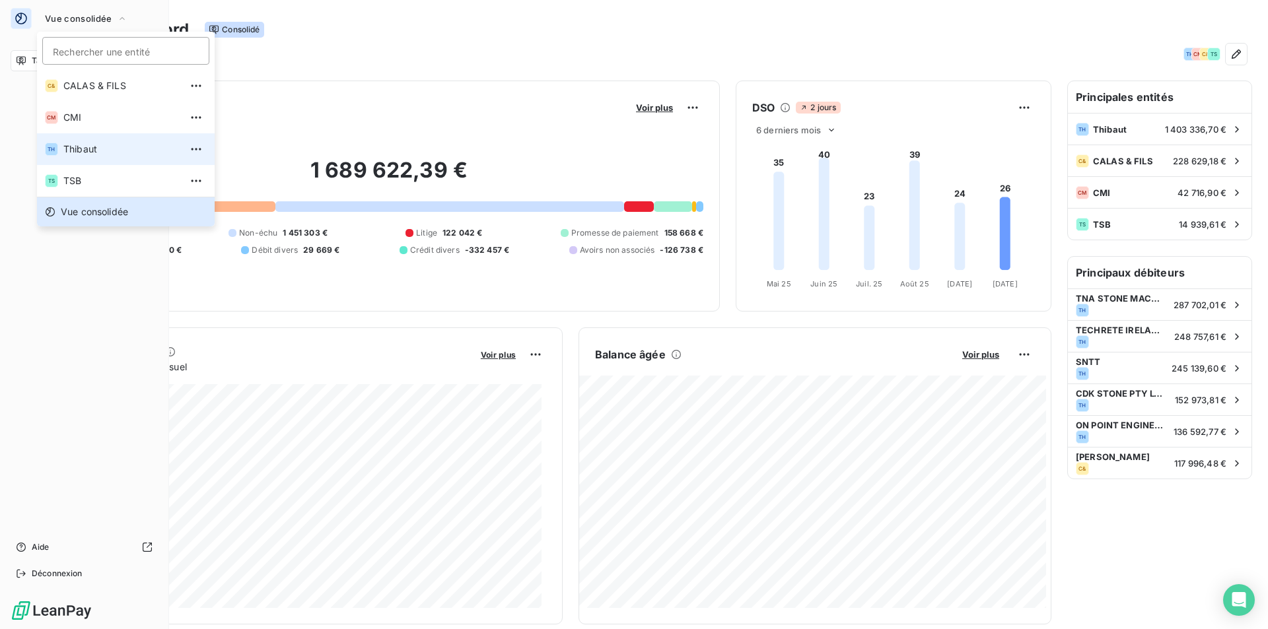
click at [79, 146] on span "Thibaut" at bounding box center [121, 149] width 117 height 13
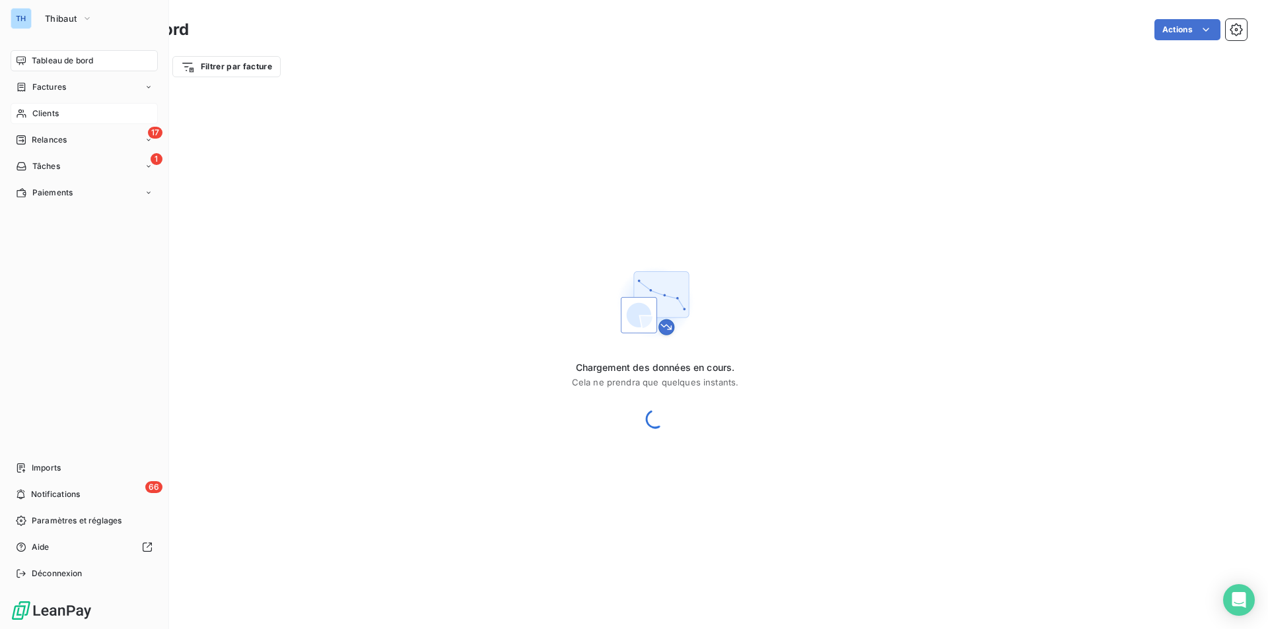
click at [48, 107] on div "Clients" at bounding box center [84, 113] width 147 height 21
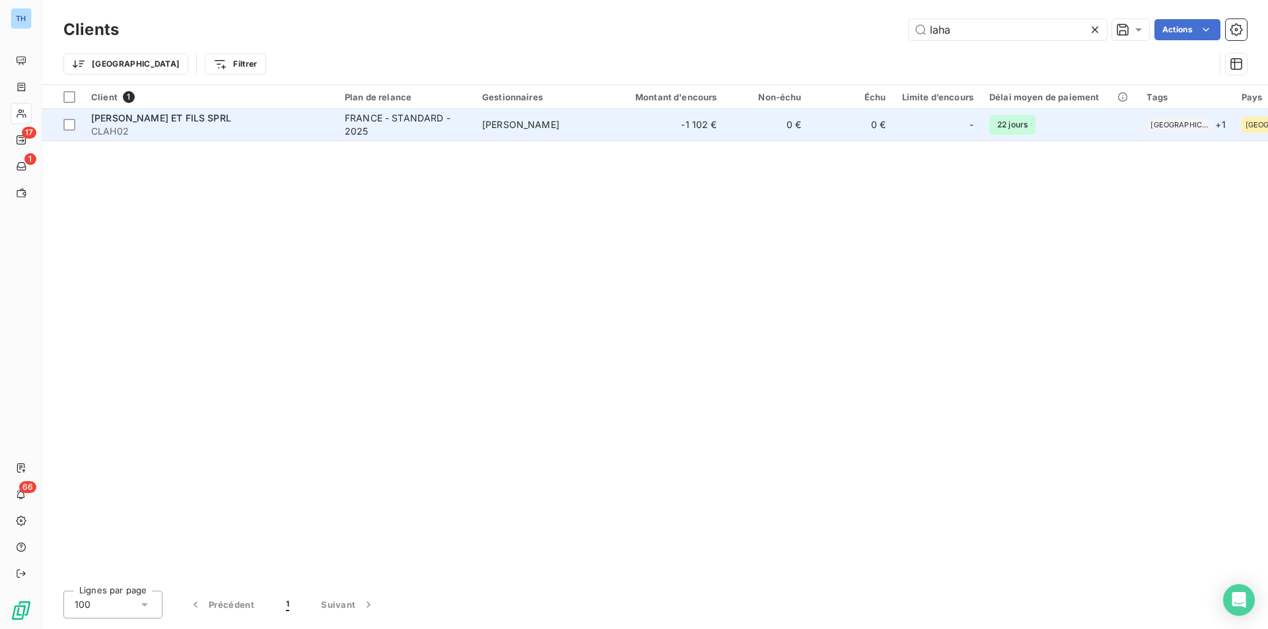
type input "laha"
click at [288, 135] on span "CLAH02" at bounding box center [210, 131] width 238 height 13
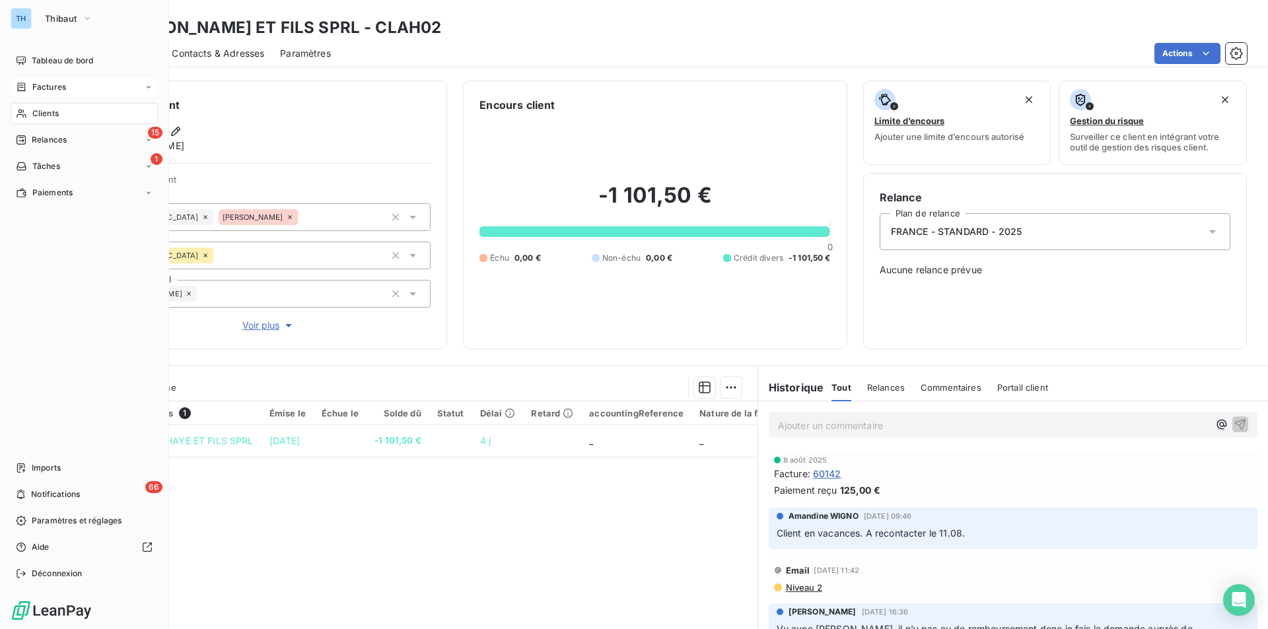
drag, startPoint x: 39, startPoint y: 83, endPoint x: 57, endPoint y: 85, distance: 18.7
click at [39, 83] on span "Factures" at bounding box center [49, 87] width 34 height 12
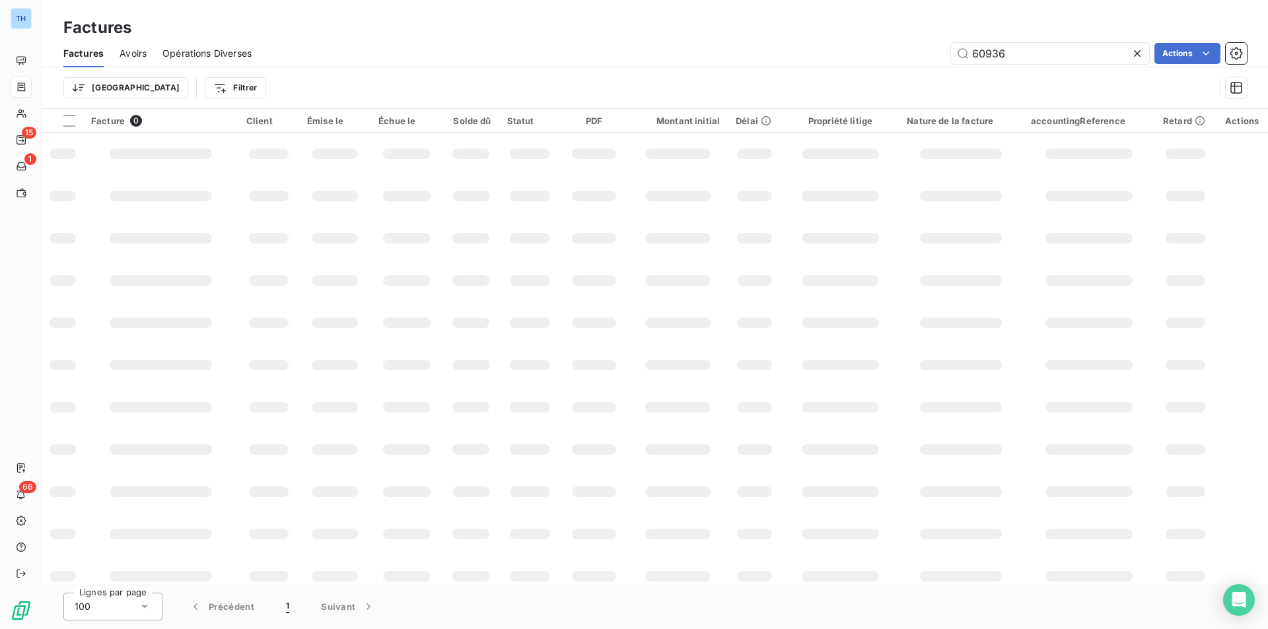
drag, startPoint x: 963, startPoint y: 55, endPoint x: 864, endPoint y: 52, distance: 99.1
click at [864, 52] on div "60936 Actions" at bounding box center [756, 53] width 979 height 21
type input "60809"
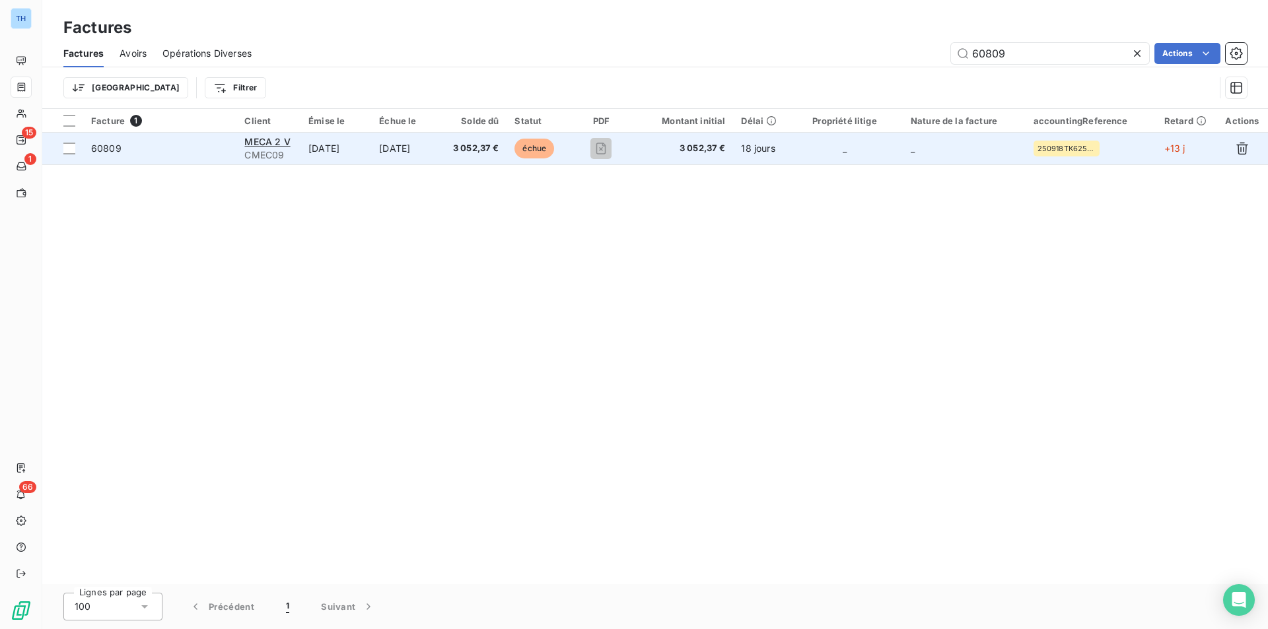
click at [429, 151] on td "23 sept. 2025" at bounding box center [406, 149] width 71 height 32
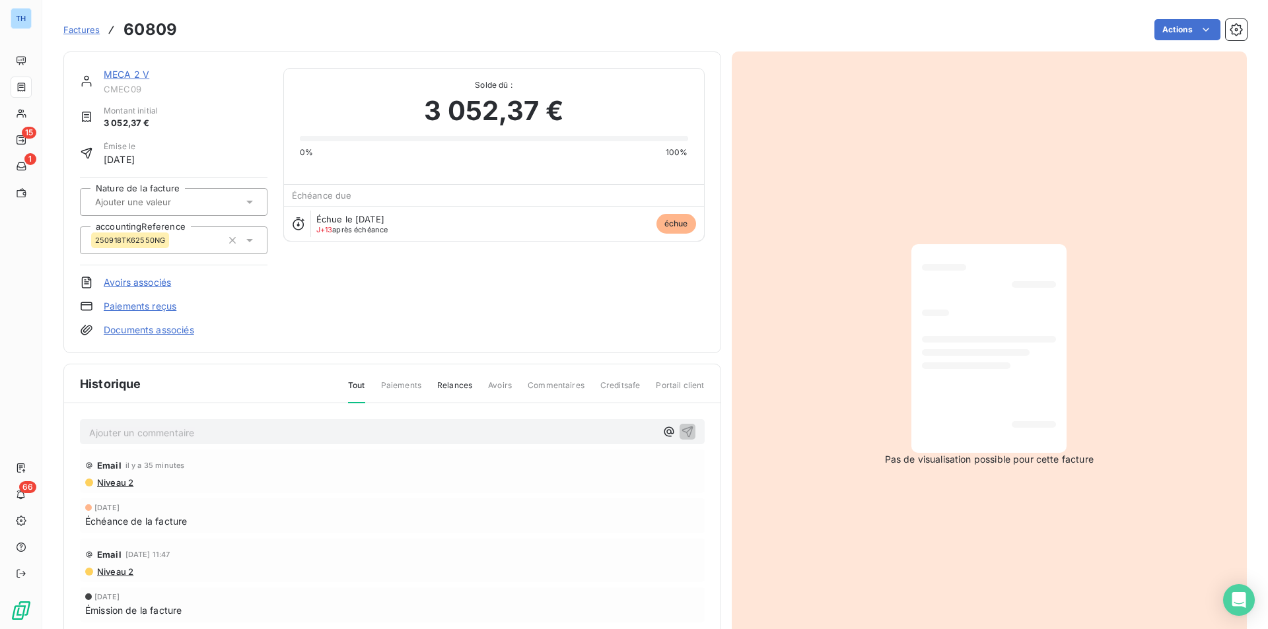
click at [131, 311] on link "Paiements reçus" at bounding box center [140, 306] width 73 height 13
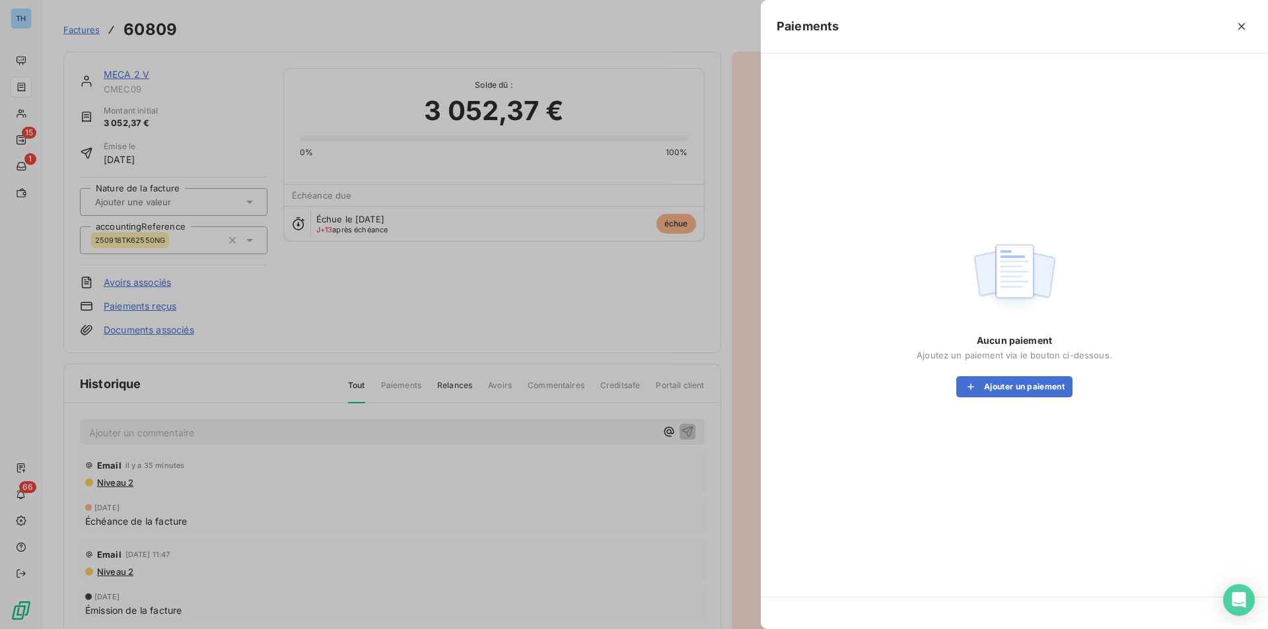
click at [137, 284] on div at bounding box center [634, 314] width 1268 height 629
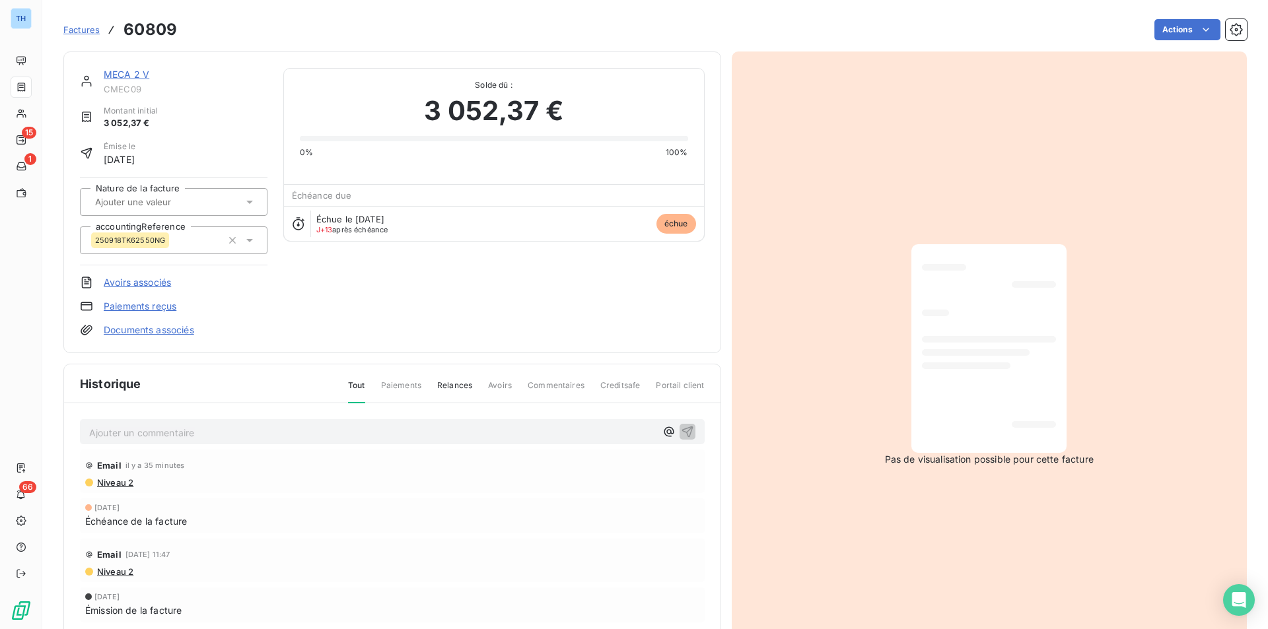
click at [137, 284] on link "Avoirs associés" at bounding box center [137, 282] width 67 height 13
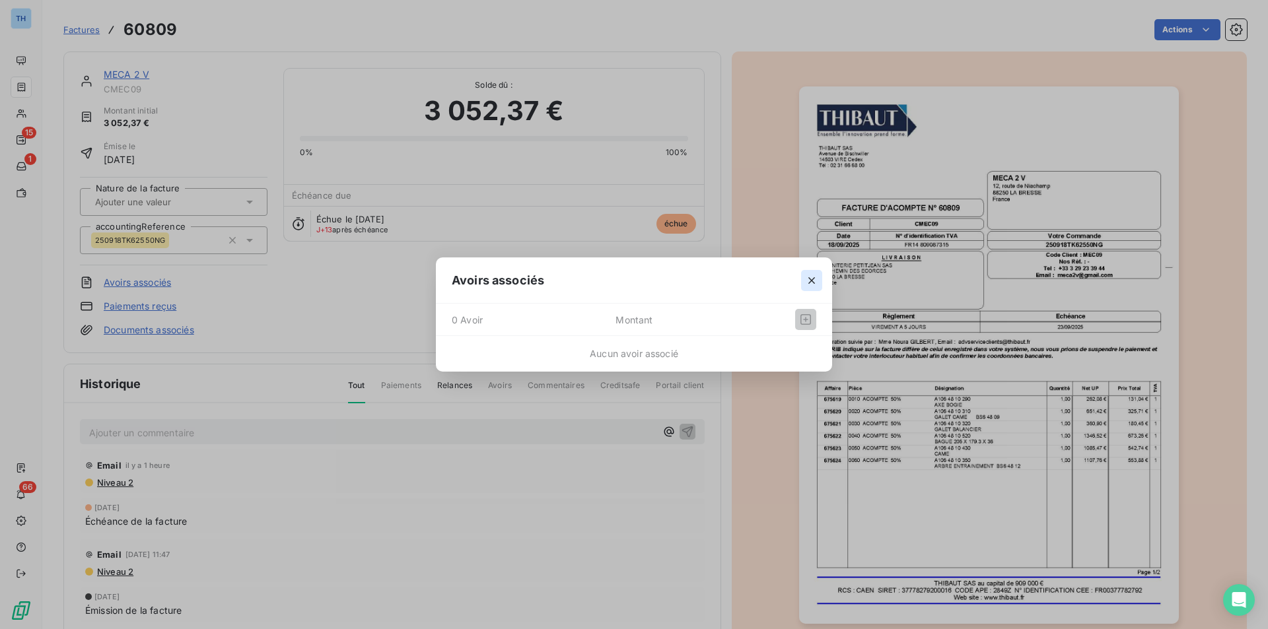
click at [808, 272] on button "button" at bounding box center [811, 280] width 21 height 21
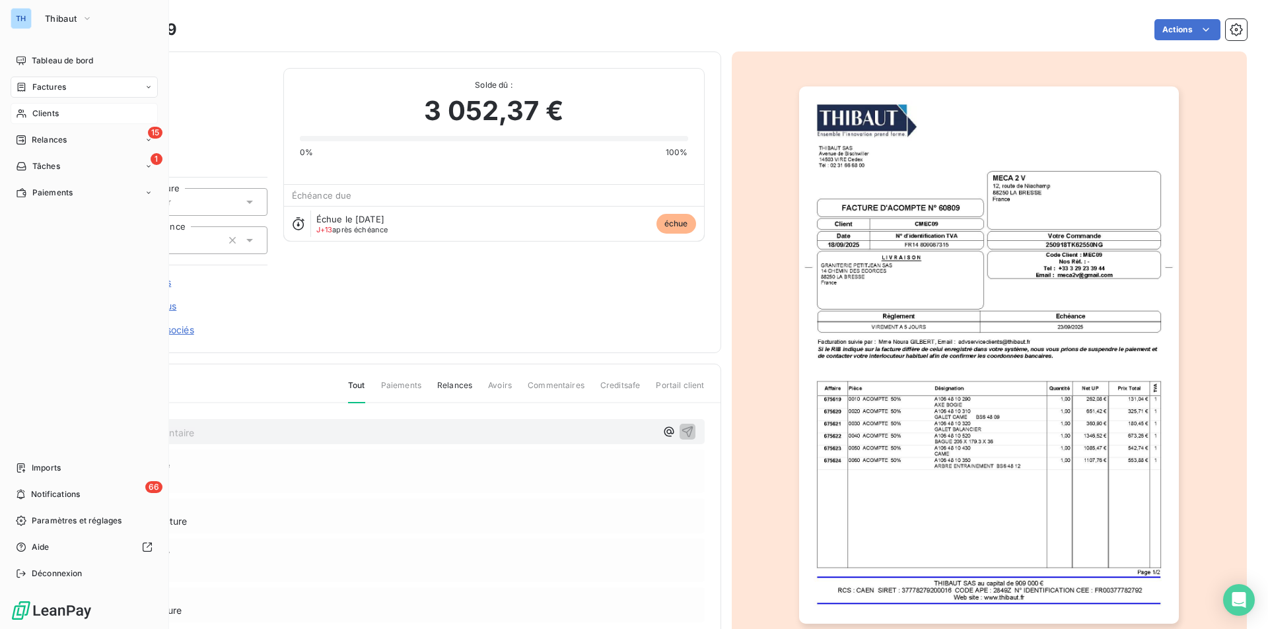
click at [40, 111] on span "Clients" at bounding box center [45, 114] width 26 height 12
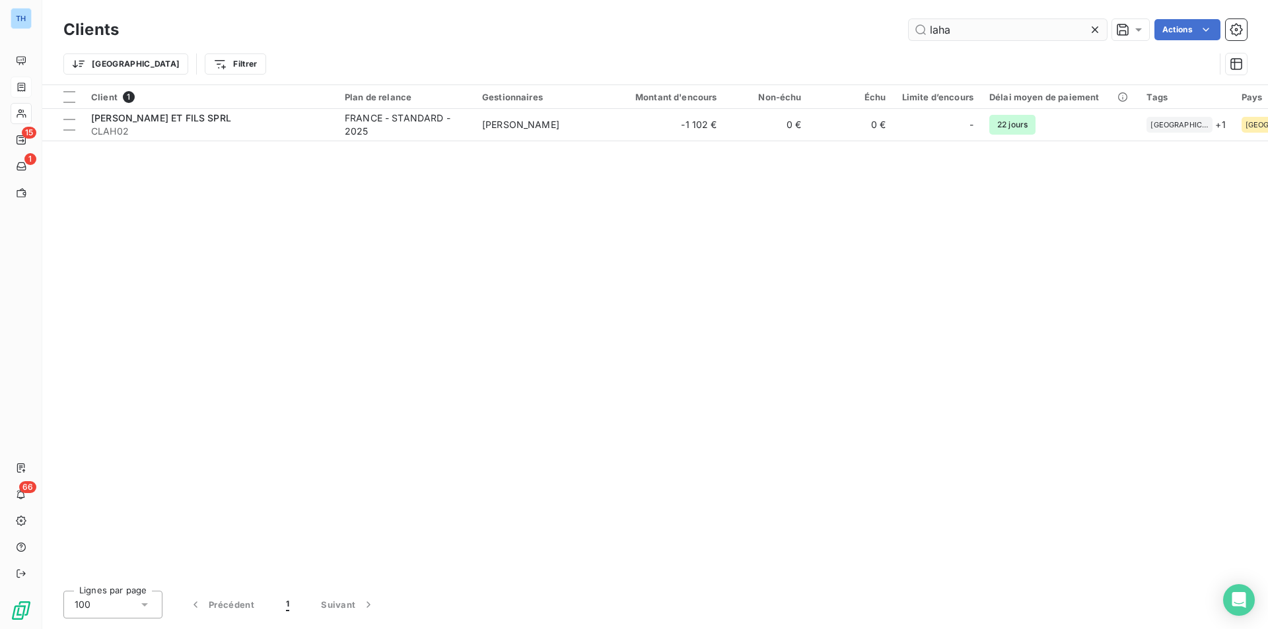
drag, startPoint x: 965, startPoint y: 43, endPoint x: 953, endPoint y: 36, distance: 13.0
click at [953, 37] on div "Clients laha Actions" at bounding box center [654, 30] width 1183 height 28
drag, startPoint x: 953, startPoint y: 36, endPoint x: 874, endPoint y: 26, distance: 80.5
click at [874, 26] on div "laha Actions" at bounding box center [691, 29] width 1112 height 21
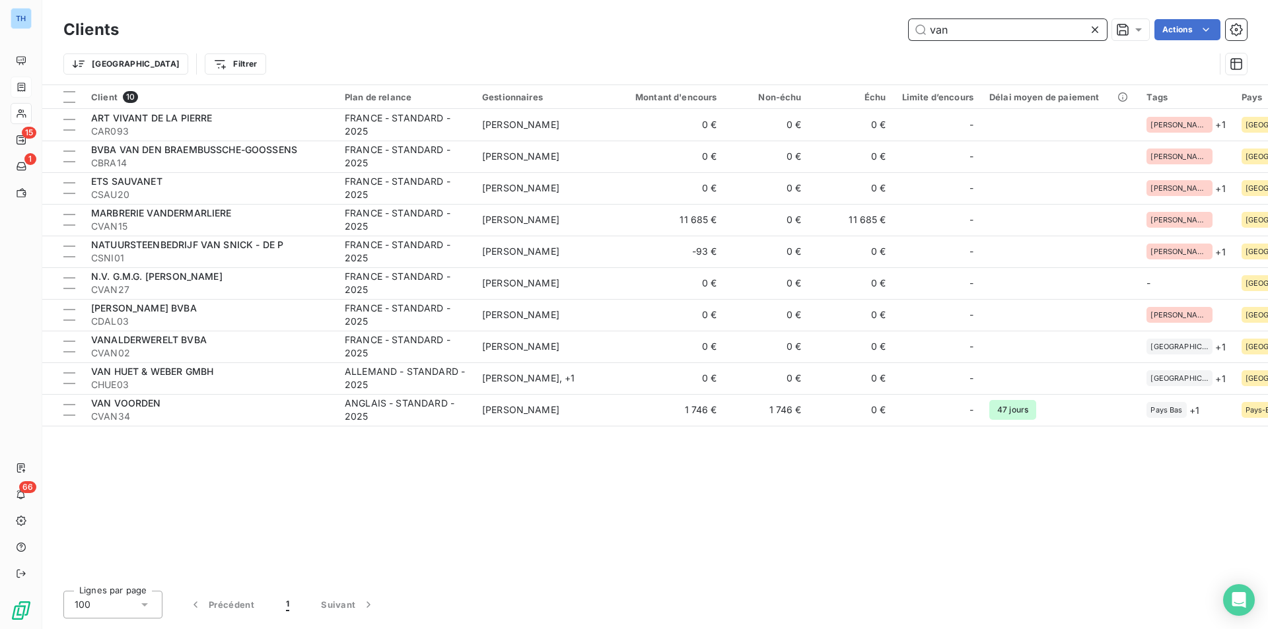
type input "van"
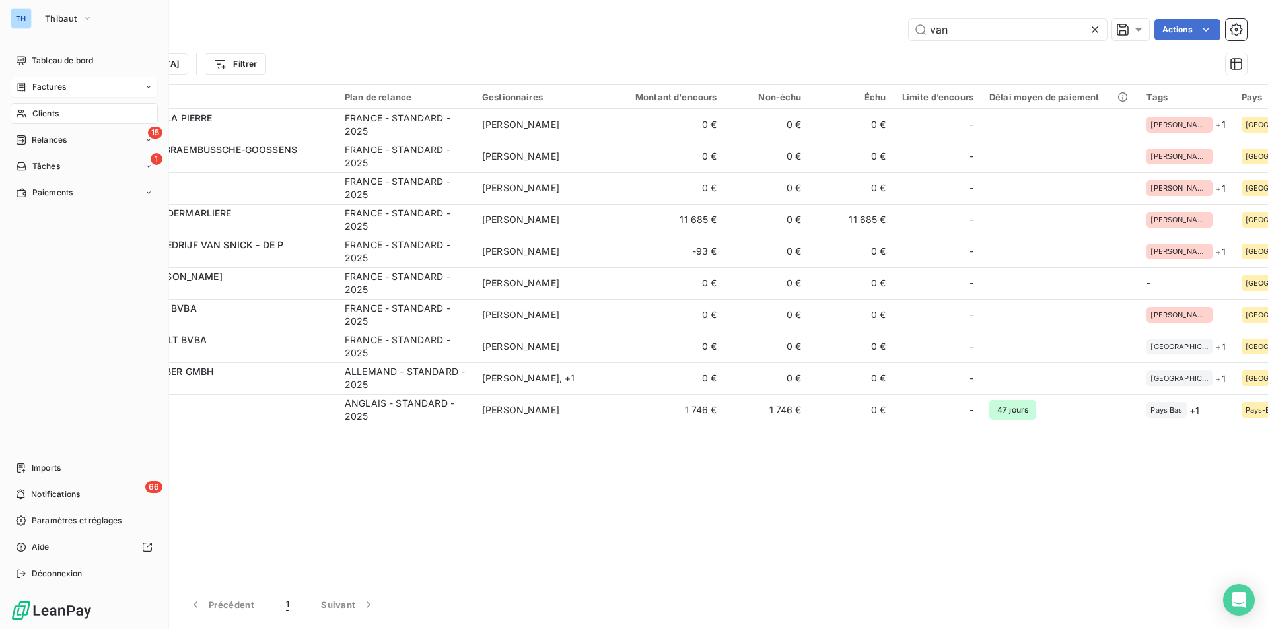
click at [40, 83] on span "Factures" at bounding box center [49, 87] width 34 height 12
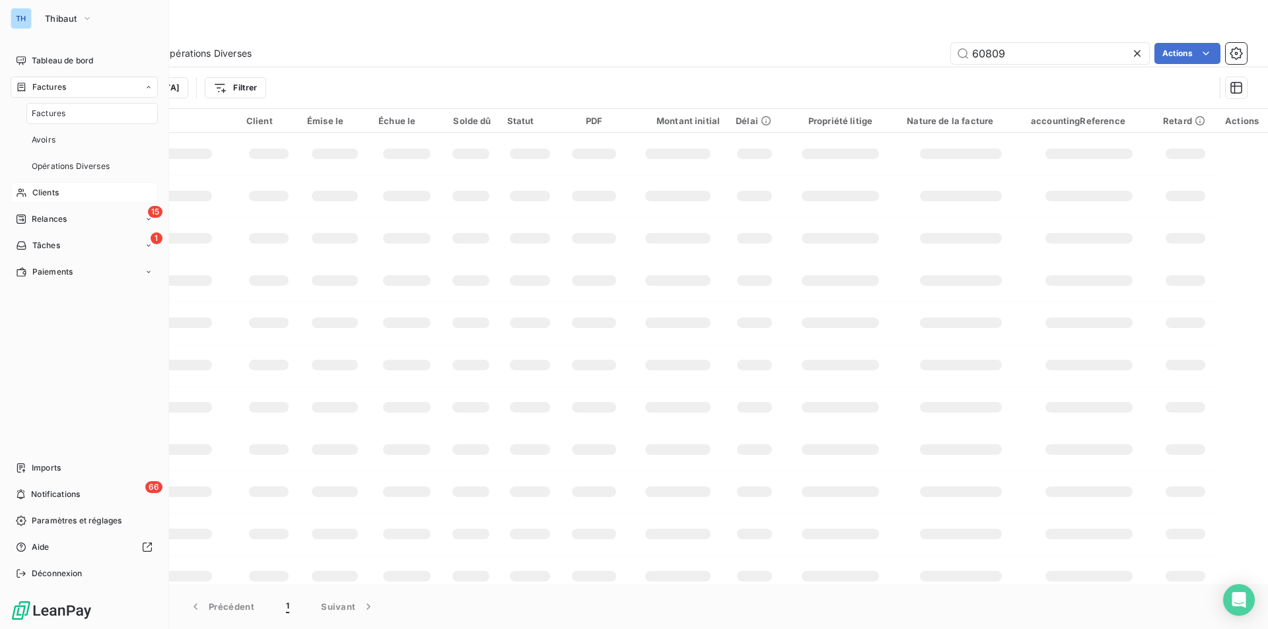
drag, startPoint x: 36, startPoint y: 83, endPoint x: 34, endPoint y: 94, distance: 11.3
click at [35, 86] on span "Factures" at bounding box center [49, 87] width 34 height 12
drag, startPoint x: 34, startPoint y: 109, endPoint x: 126, endPoint y: 123, distance: 93.5
click at [34, 109] on span "Clients" at bounding box center [45, 114] width 26 height 12
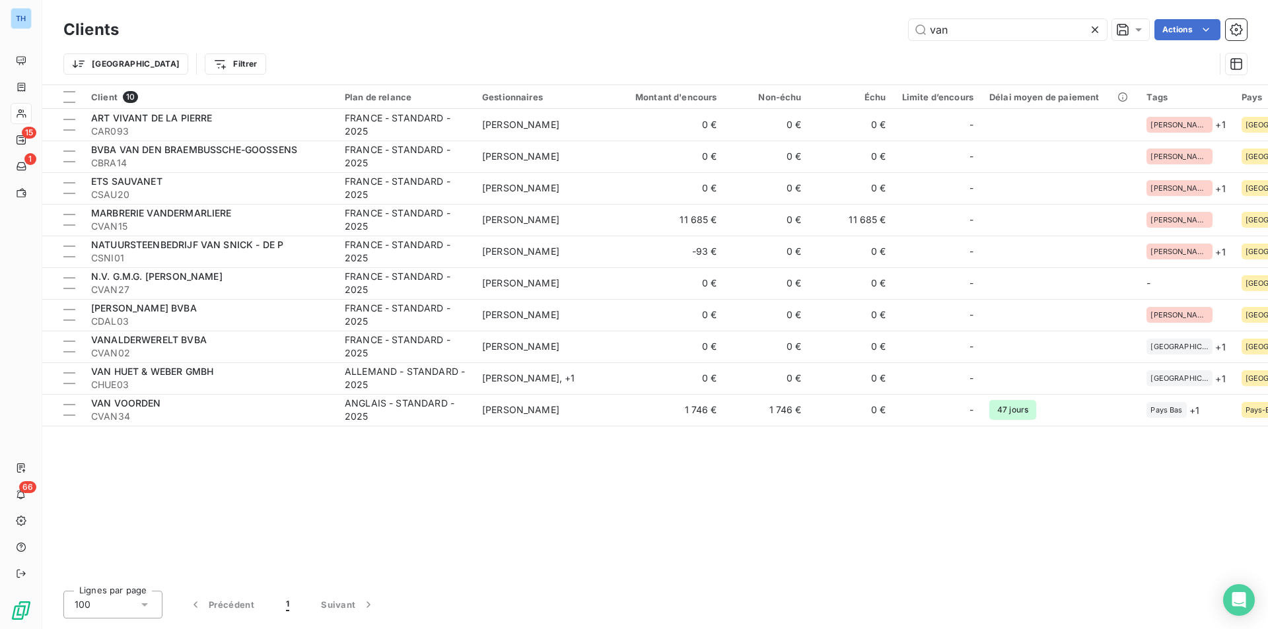
drag, startPoint x: 958, startPoint y: 30, endPoint x: 878, endPoint y: 20, distance: 80.4
click at [878, 20] on div "van Actions" at bounding box center [691, 29] width 1112 height 21
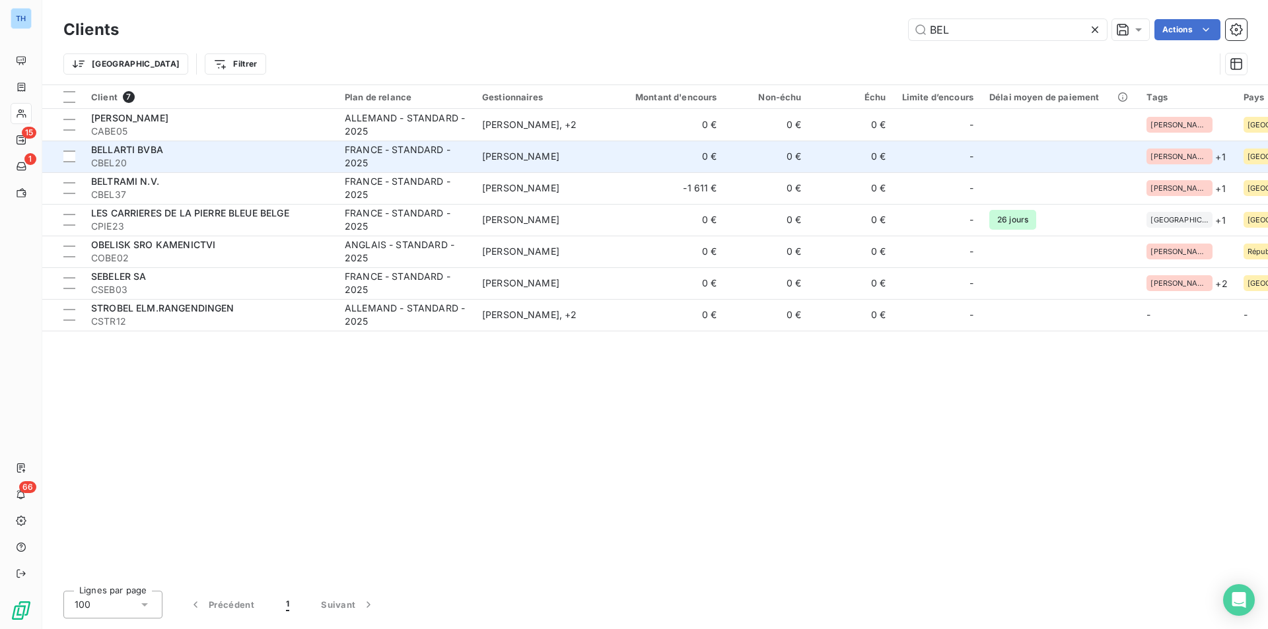
type input "BEL"
click at [185, 164] on span "CBEL20" at bounding box center [210, 162] width 238 height 13
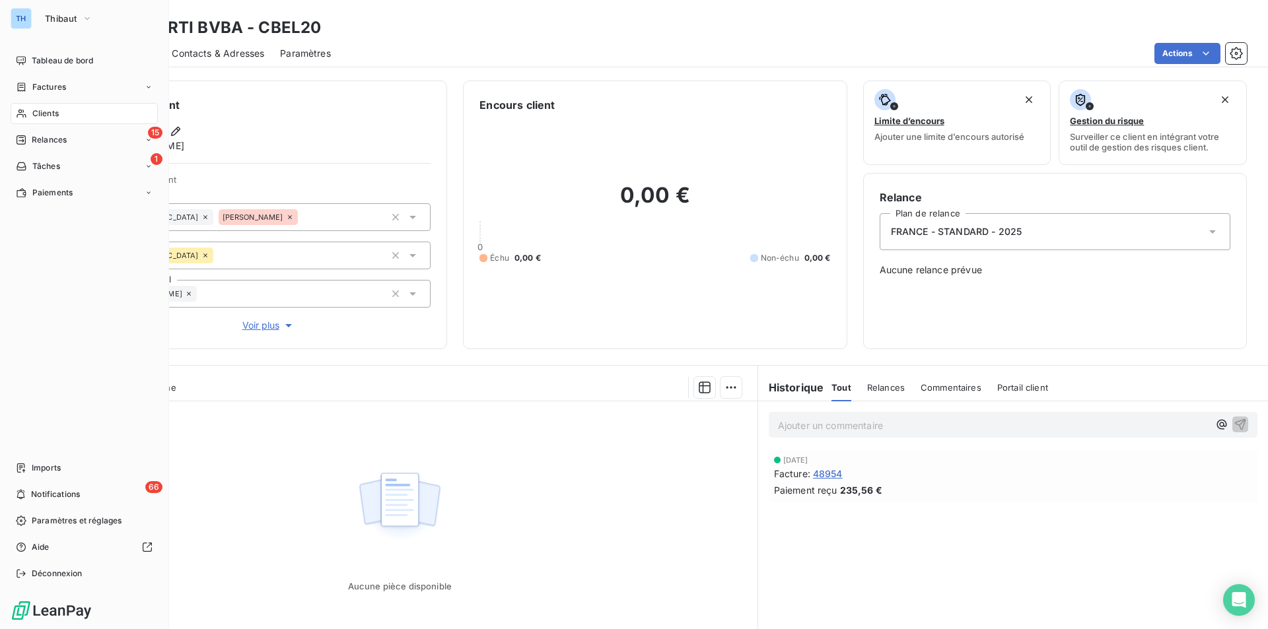
drag, startPoint x: 57, startPoint y: 114, endPoint x: 68, endPoint y: 113, distance: 10.6
click at [57, 114] on span "Clients" at bounding box center [45, 114] width 26 height 12
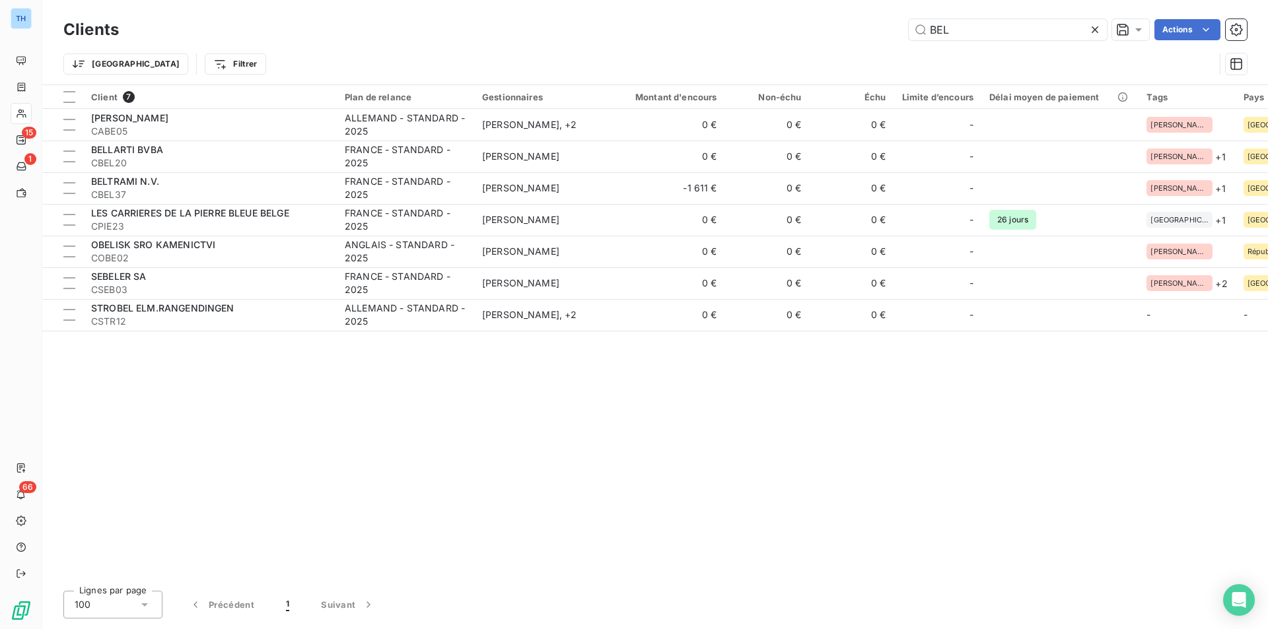
drag, startPoint x: 941, startPoint y: 28, endPoint x: 819, endPoint y: 4, distance: 123.8
click at [802, 26] on div "BEL Actions" at bounding box center [691, 29] width 1112 height 21
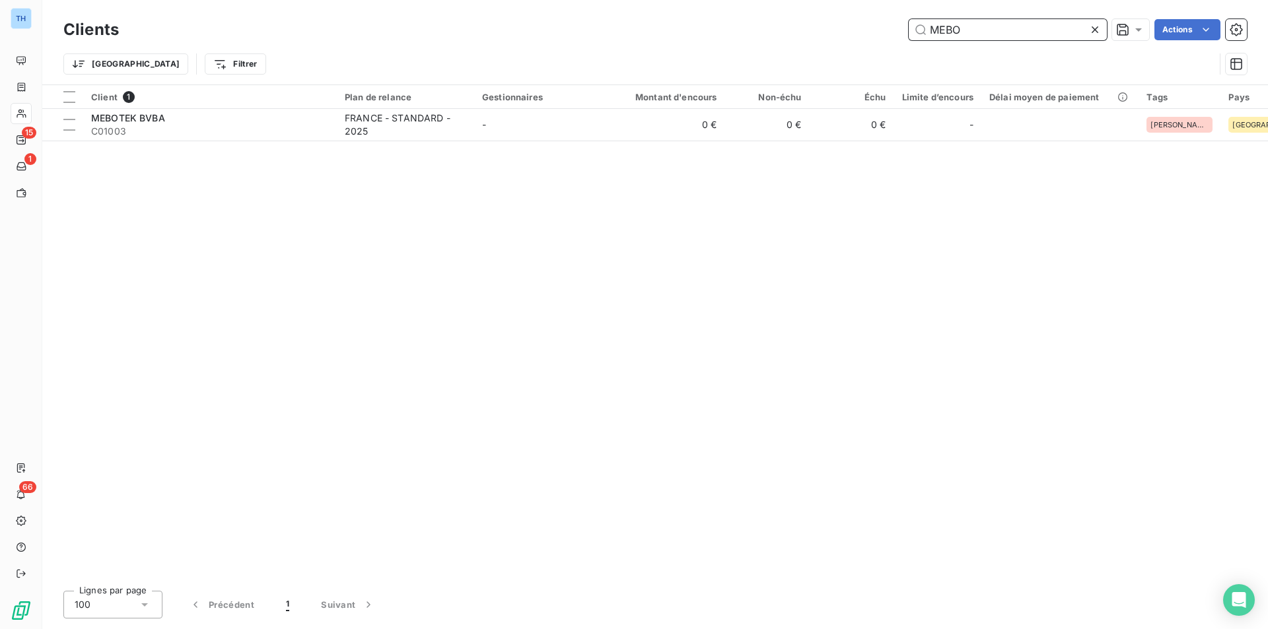
drag, startPoint x: 981, startPoint y: 25, endPoint x: 818, endPoint y: 9, distance: 163.2
click at [848, 30] on div "MEBO Actions" at bounding box center [691, 29] width 1112 height 21
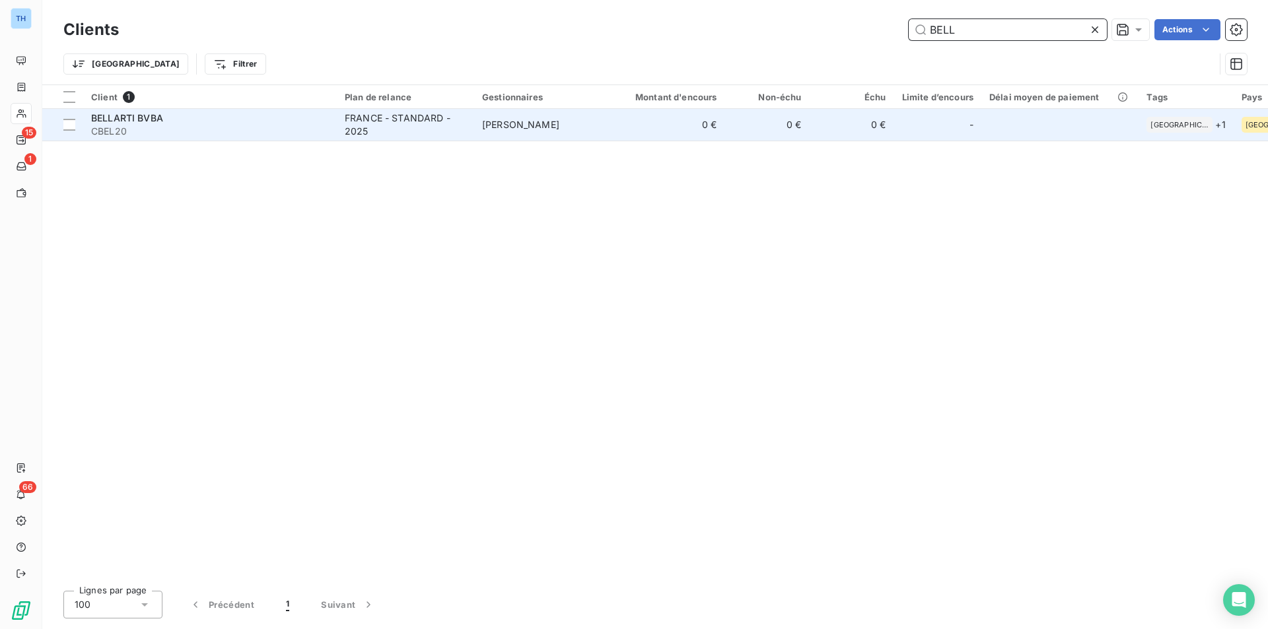
type input "BELL"
click at [164, 129] on span "CBEL20" at bounding box center [210, 131] width 238 height 13
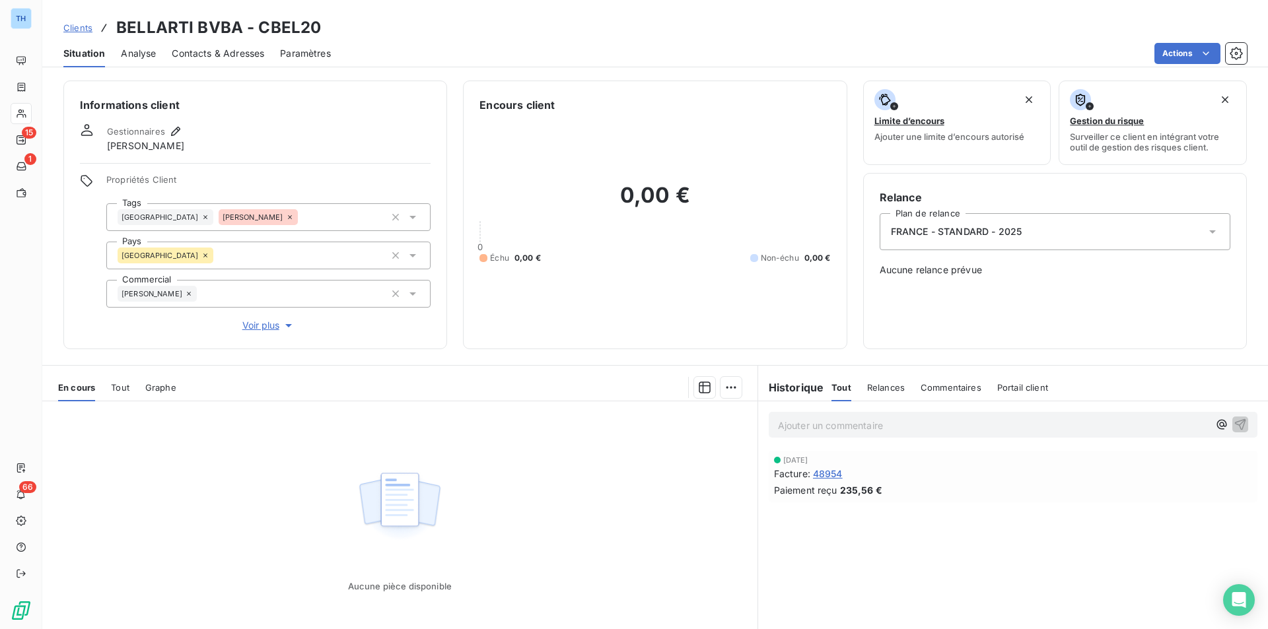
click at [124, 387] on span "Tout" at bounding box center [120, 387] width 18 height 11
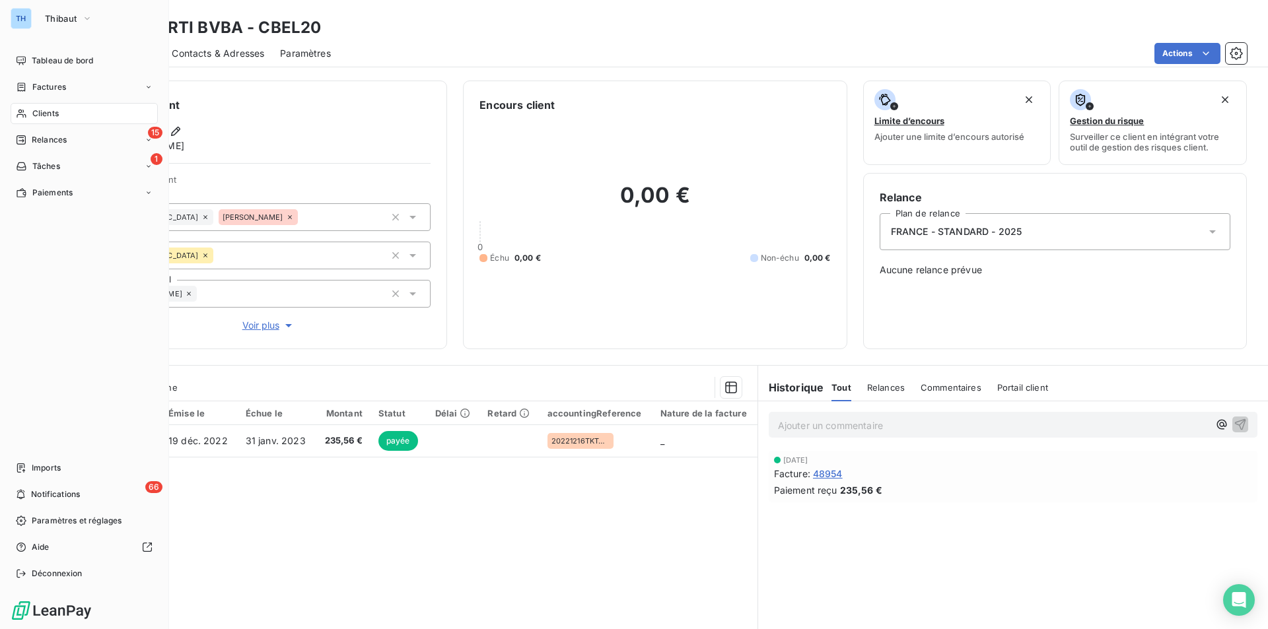
drag, startPoint x: 57, startPoint y: 113, endPoint x: 108, endPoint y: 120, distance: 50.6
click at [57, 113] on span "Clients" at bounding box center [45, 114] width 26 height 12
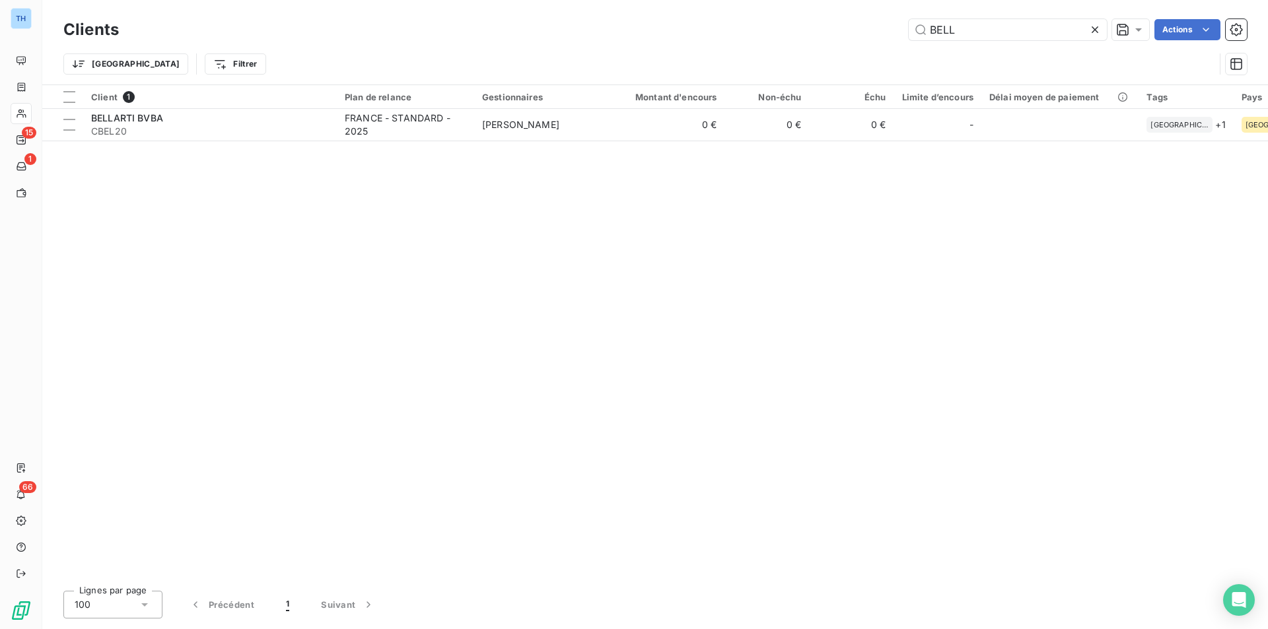
drag, startPoint x: 977, startPoint y: 30, endPoint x: 775, endPoint y: 46, distance: 202.6
click at [775, 46] on div "Clients BELL Actions Trier Filtrer" at bounding box center [654, 50] width 1183 height 69
type input "MEBO"
click at [275, 141] on table "Client 1 Plan de relance Gestionnaires Montant d'encours Non-échu Échu Limite d…" at bounding box center [942, 113] width 1800 height 56
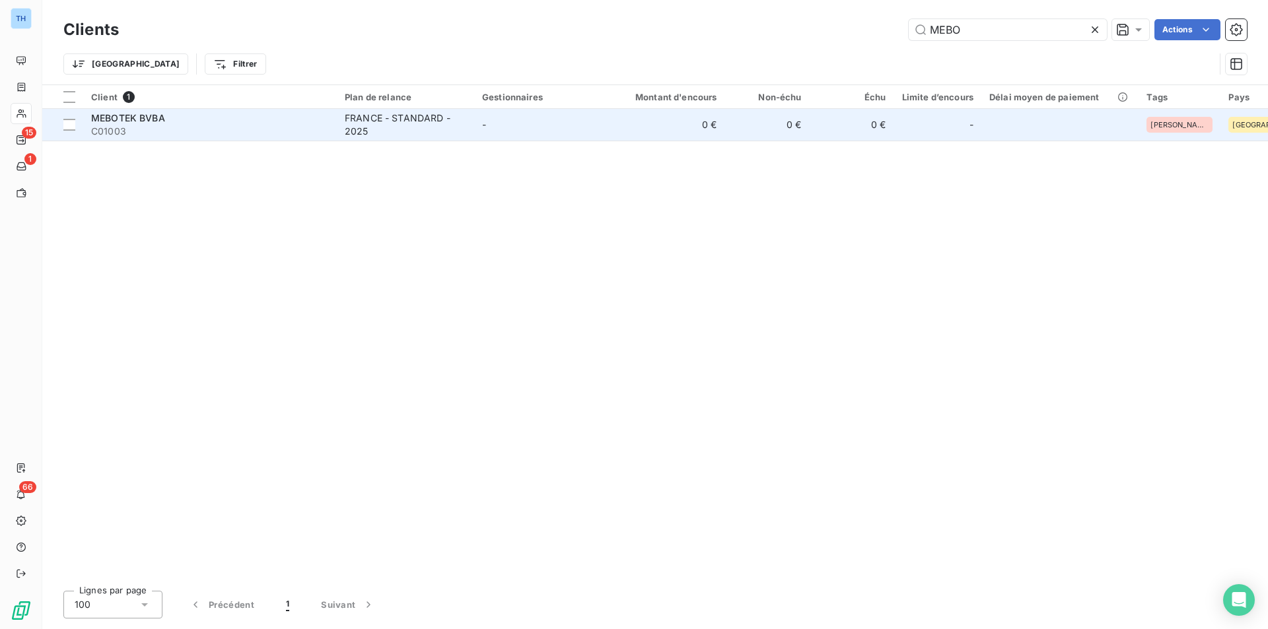
click at [570, 121] on td "-" at bounding box center [542, 125] width 137 height 32
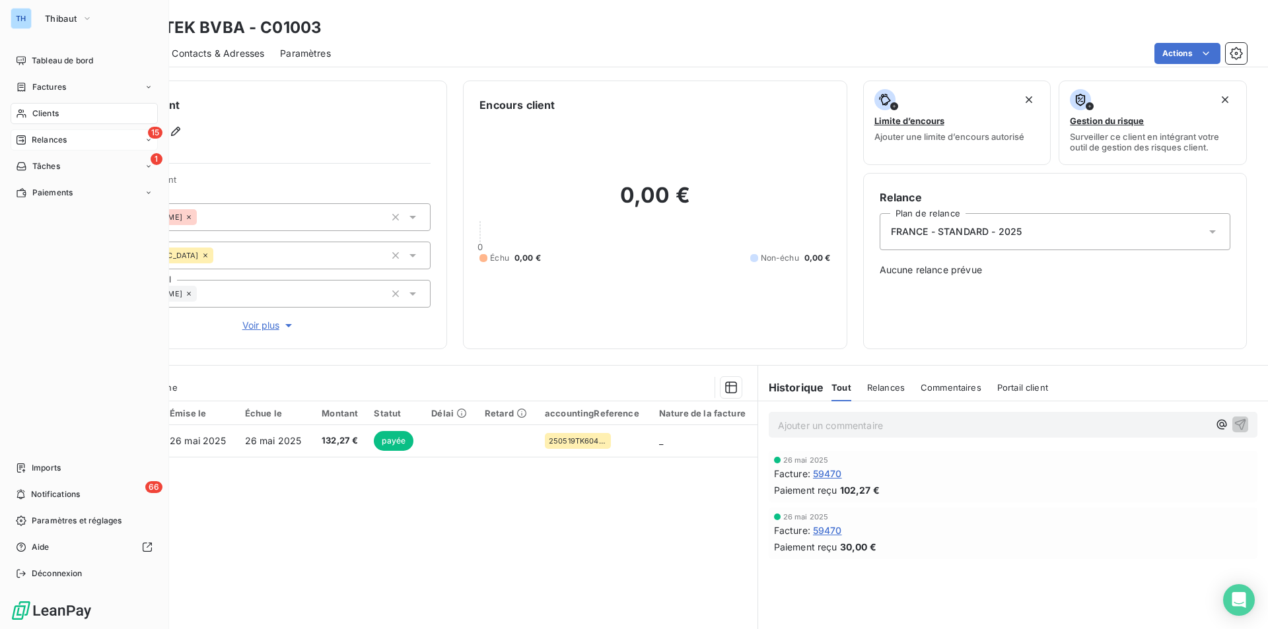
click at [25, 133] on div "15 Relances" at bounding box center [84, 139] width 147 height 21
